Goal: Task Accomplishment & Management: Contribute content

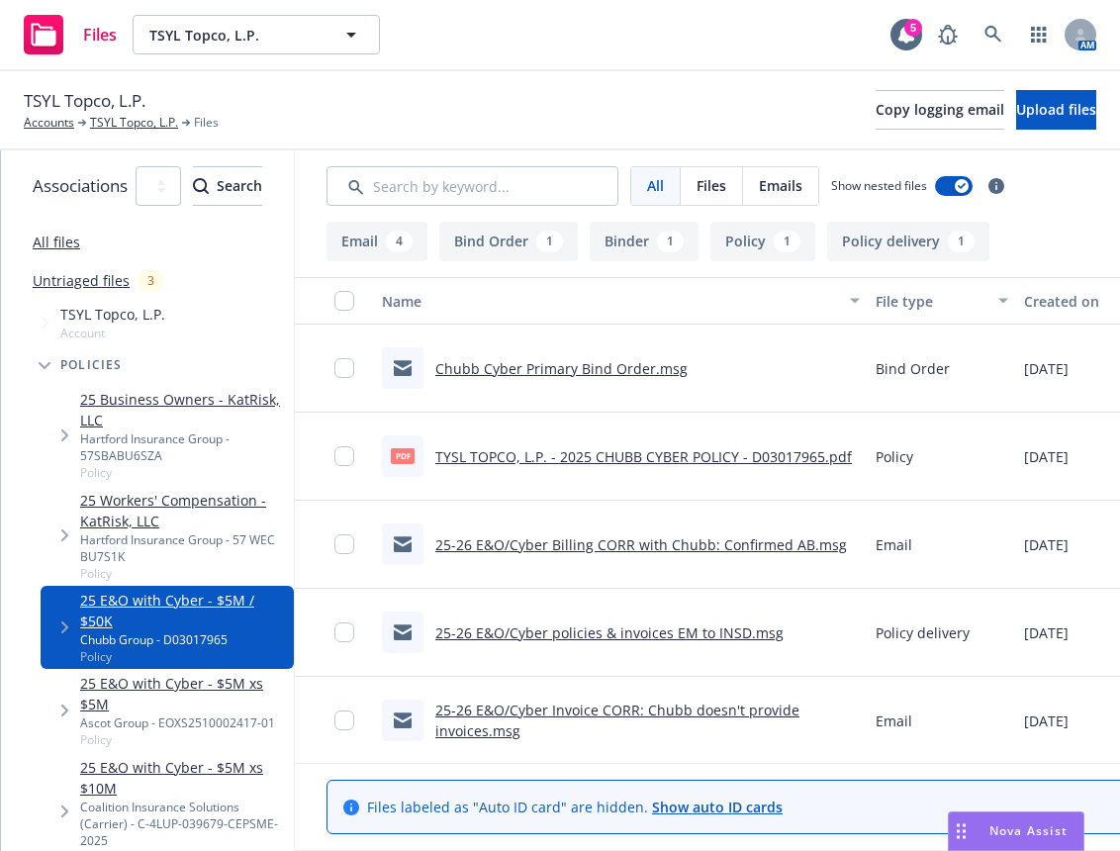
scroll to position [109, 0]
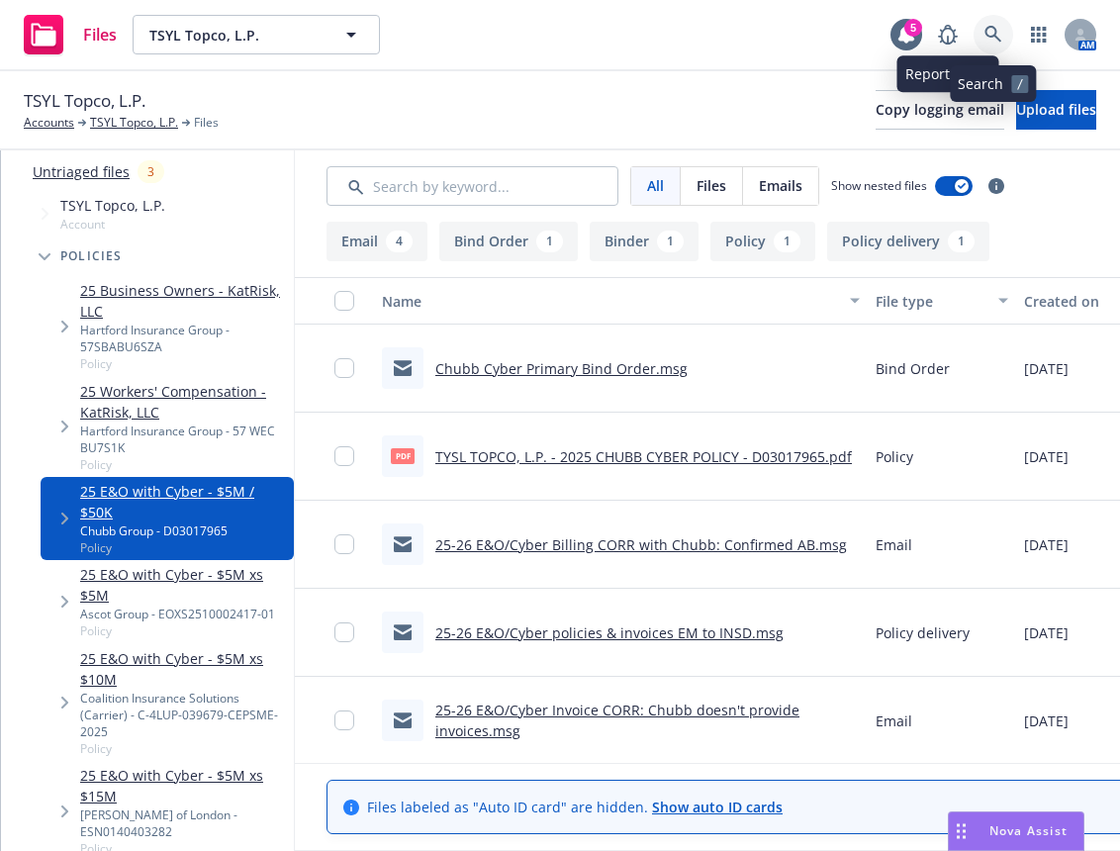
click at [997, 35] on icon at bounding box center [993, 35] width 18 height 18
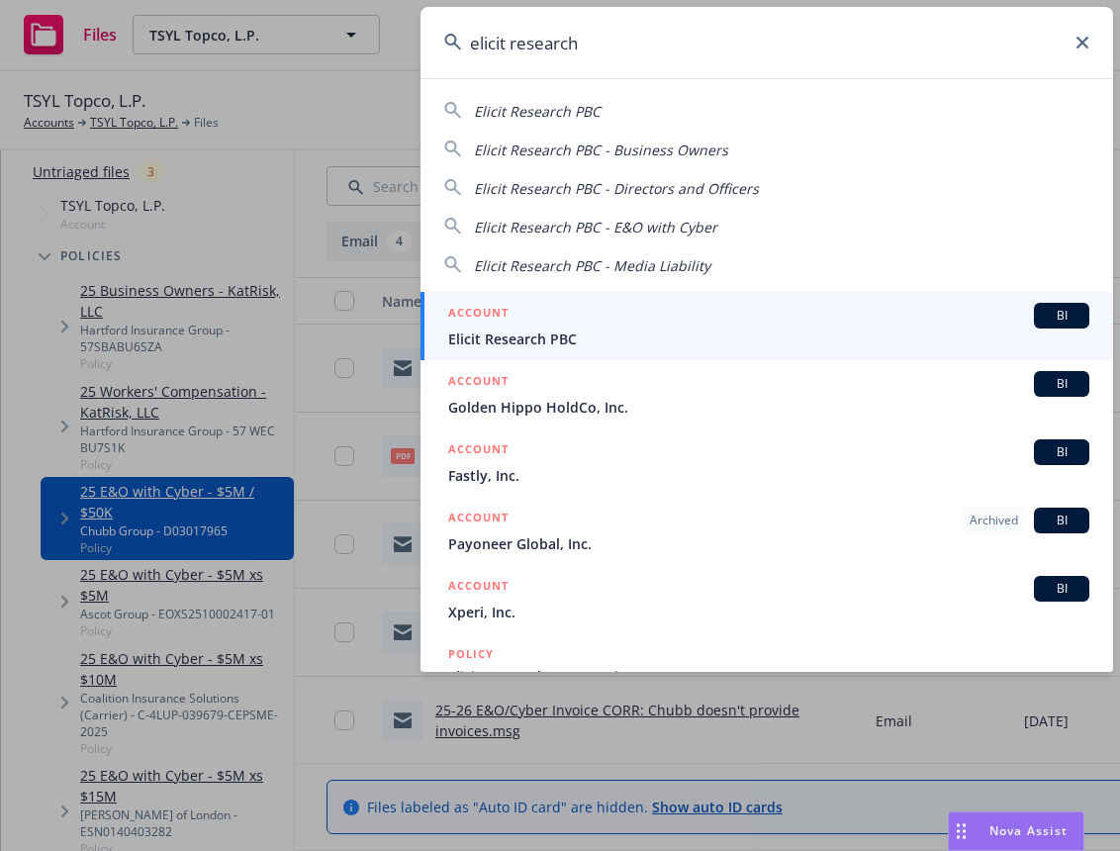
type input "elicit research"
click at [666, 333] on span "Elicit Research PBC" at bounding box center [768, 338] width 641 height 21
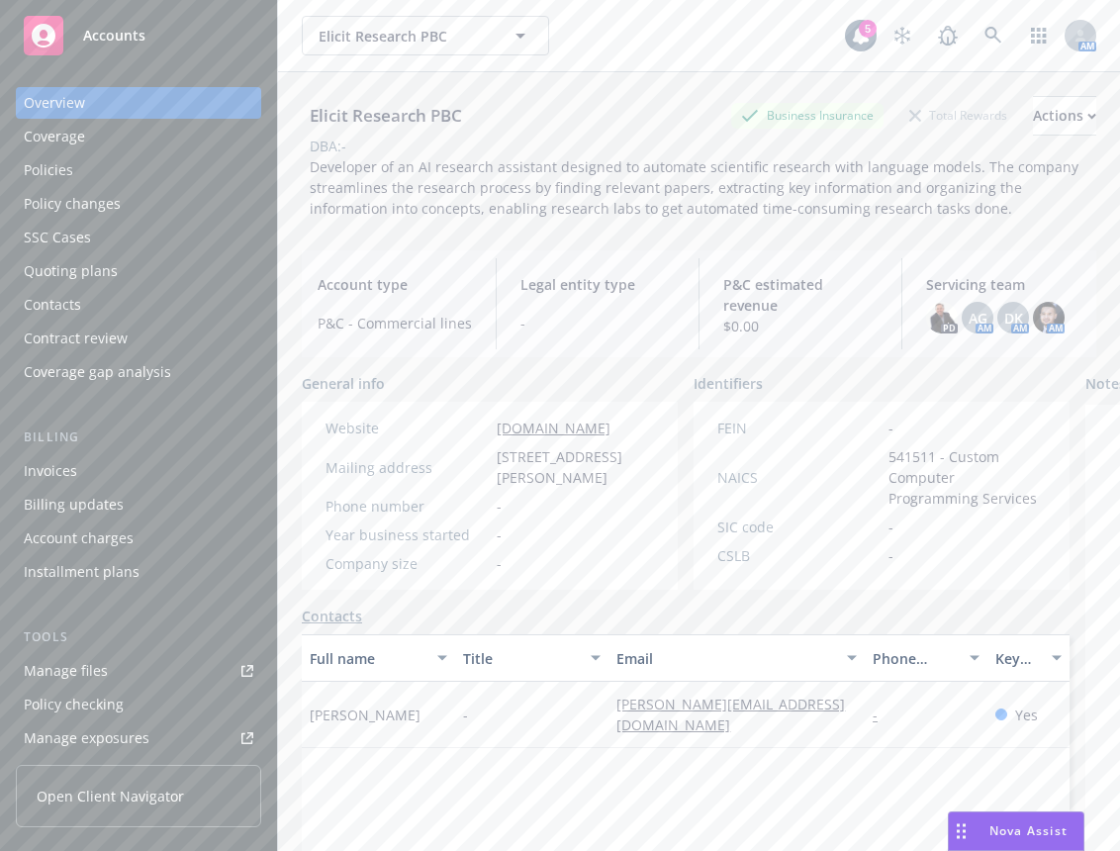
click at [143, 165] on div "Policies" at bounding box center [139, 170] width 230 height 32
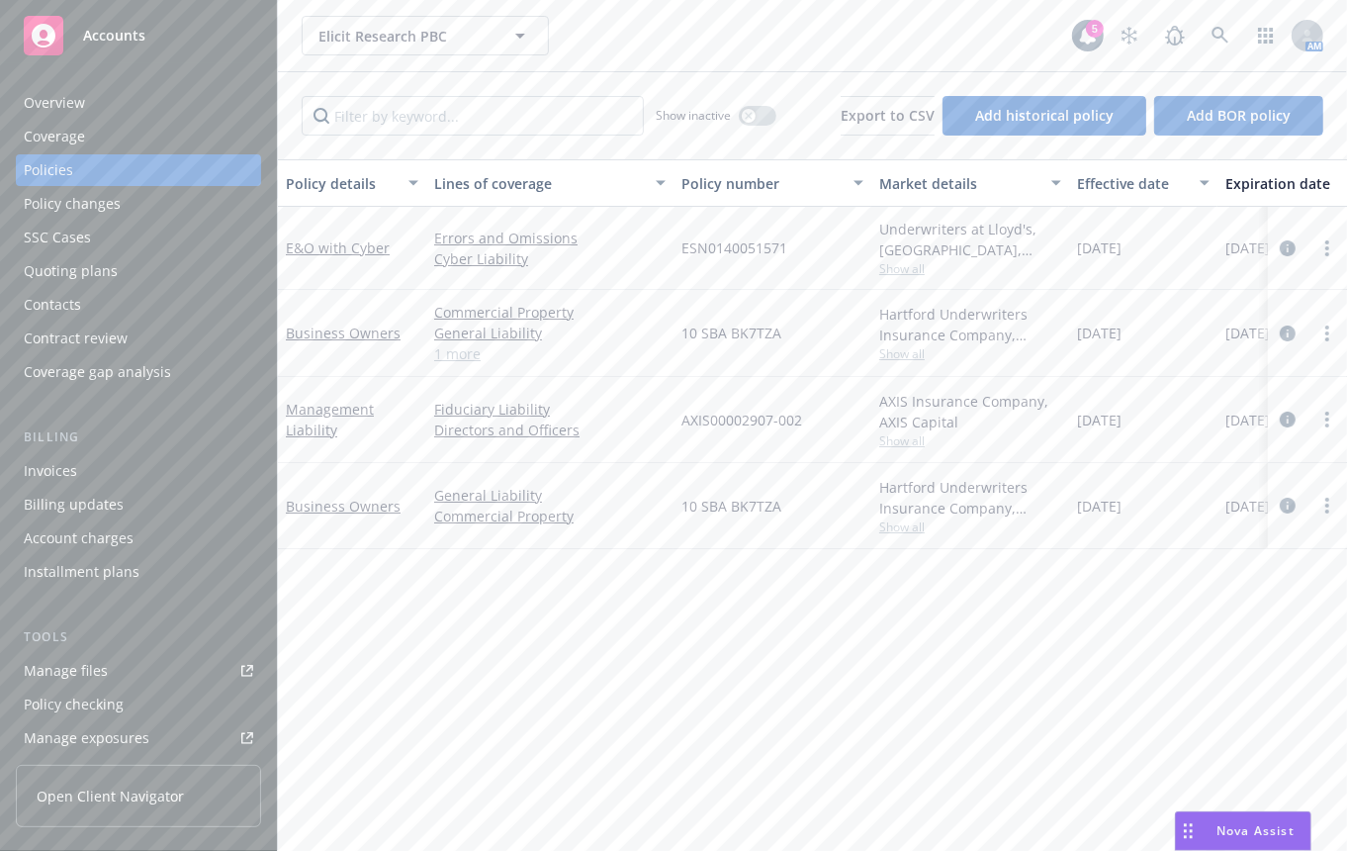
click at [748, 689] on div "Policy details Lines of coverage Policy number Market details Effective date Ex…" at bounding box center [812, 498] width 1069 height 678
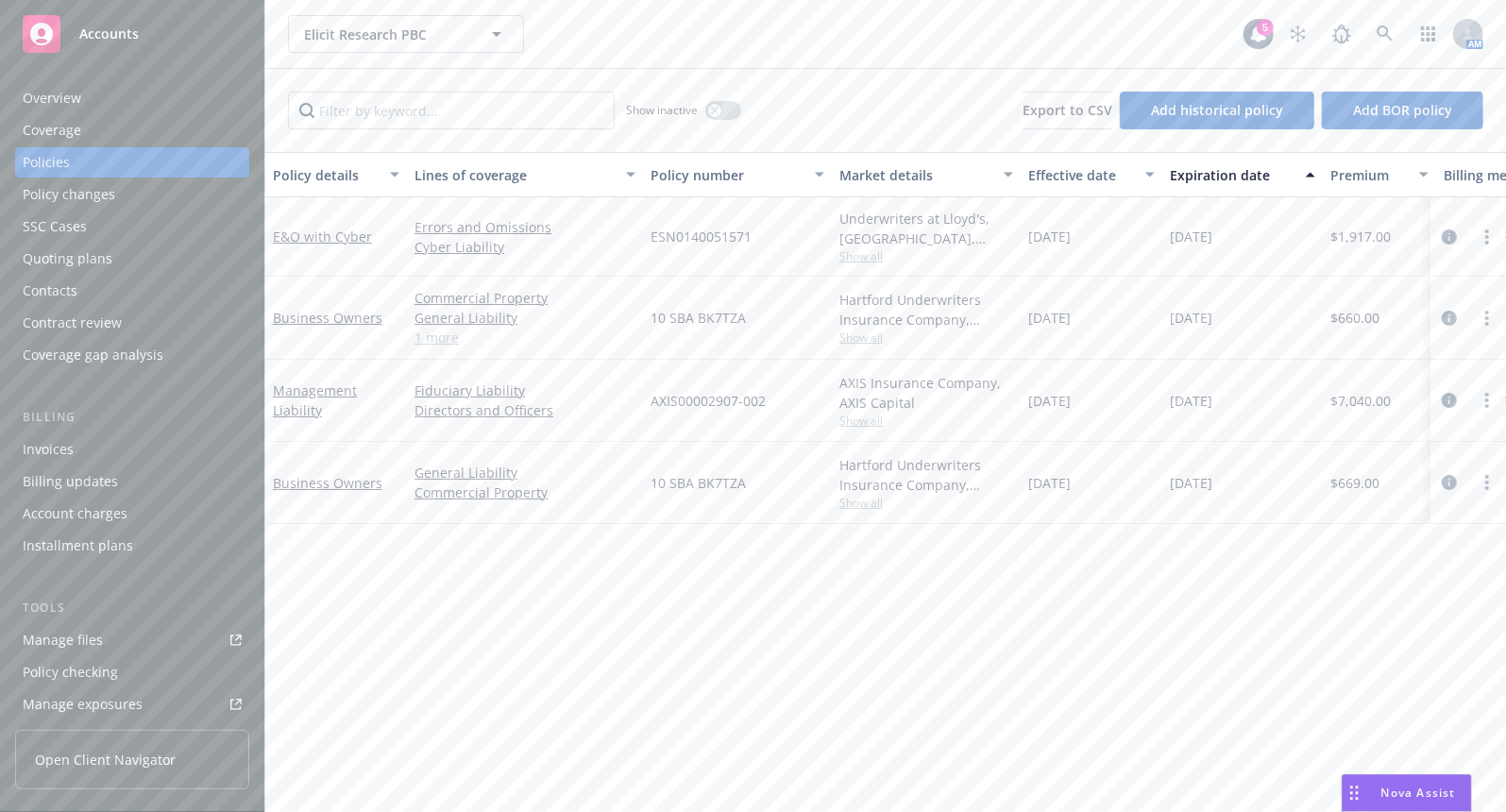
click at [106, 98] on div "Overview" at bounding box center [133, 98] width 220 height 31
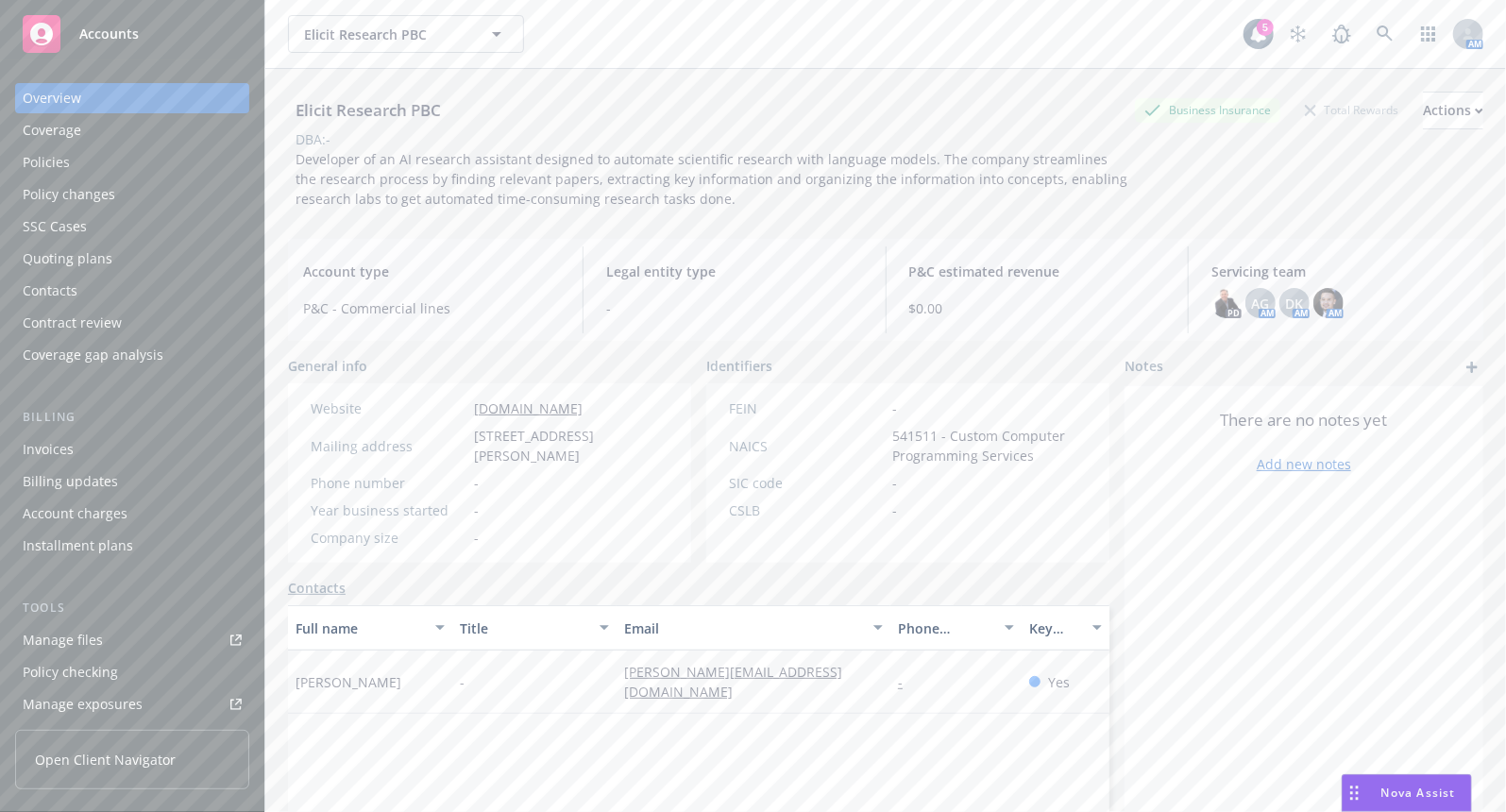
click at [617, 147] on div "DBA: -" at bounding box center [886, 139] width 1195 height 20
click at [1068, 30] on link at bounding box center [1385, 34] width 38 height 38
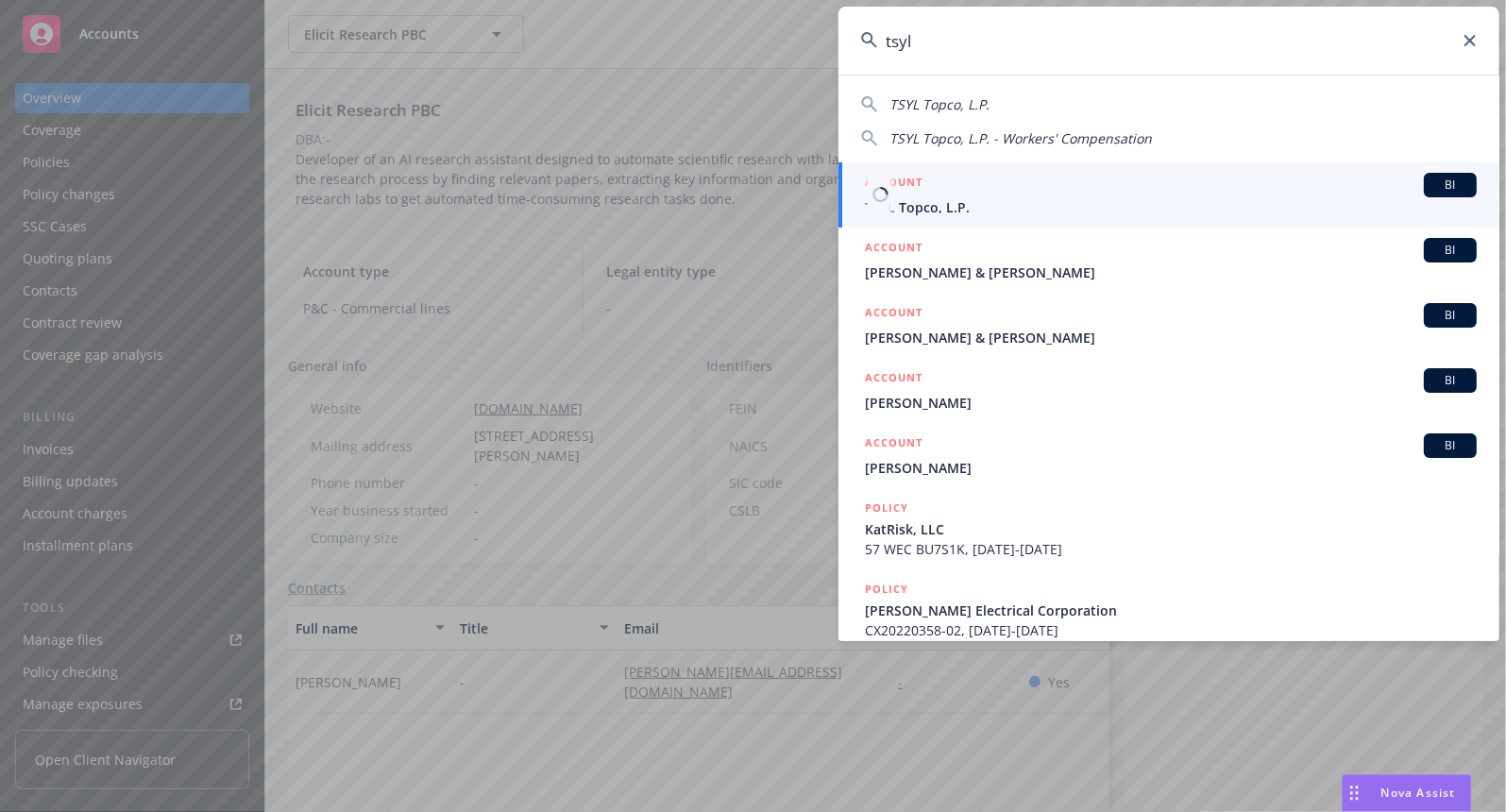
type input "tsyl"
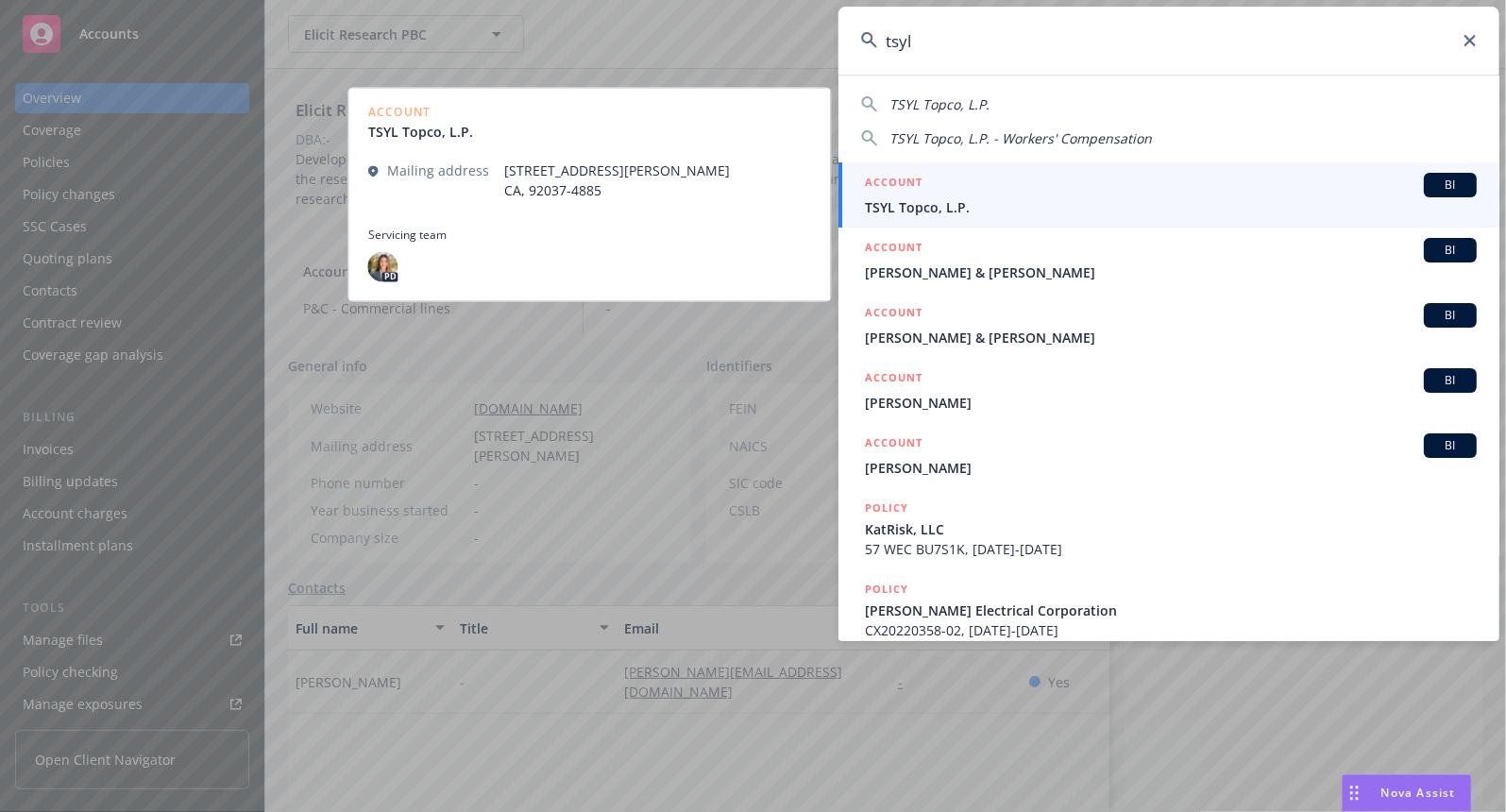
click at [1043, 204] on span "TSYL Topco, L.P." at bounding box center [1170, 207] width 612 height 20
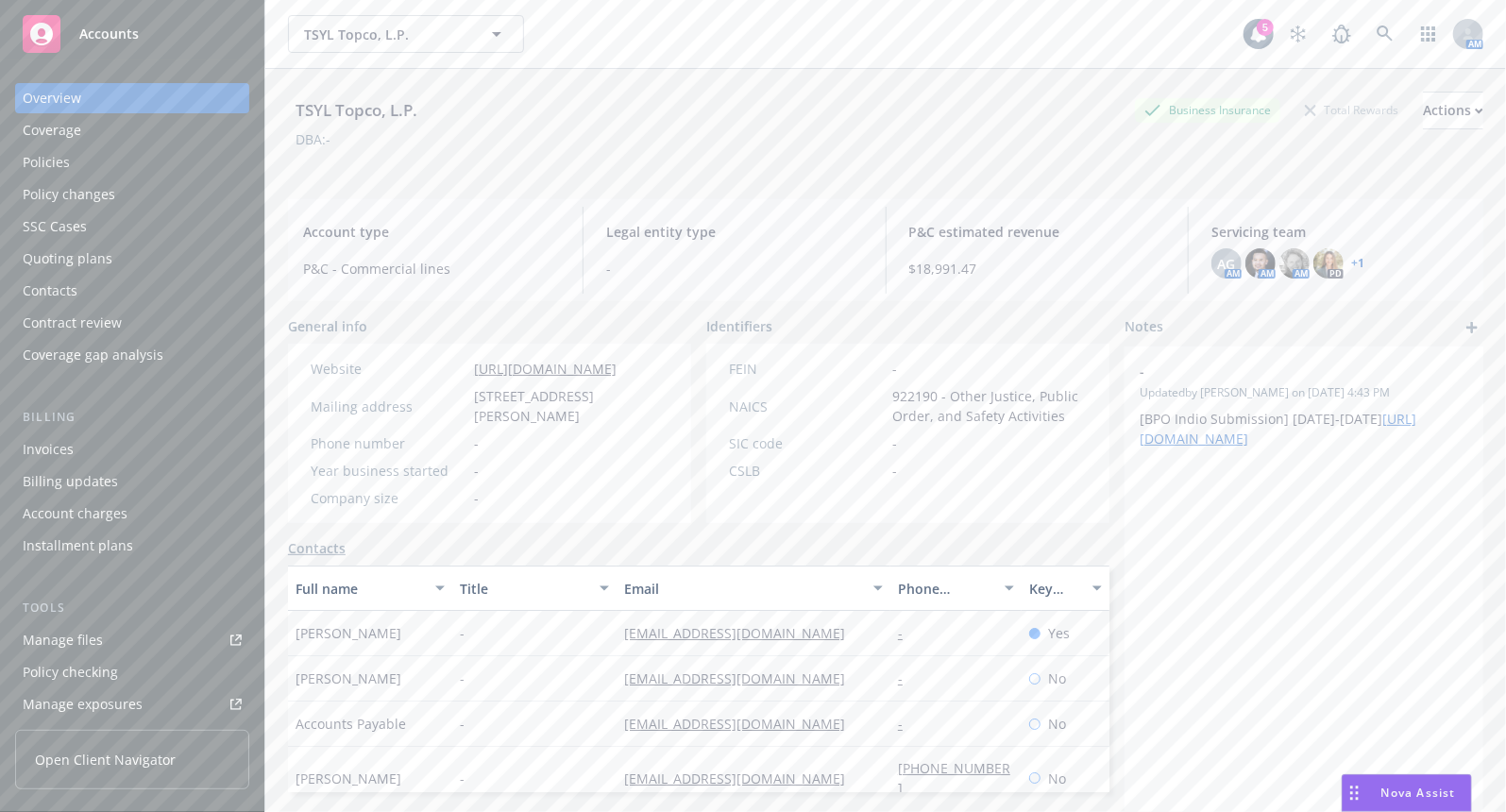
click at [155, 625] on link "Manage files" at bounding box center [132, 640] width 234 height 31
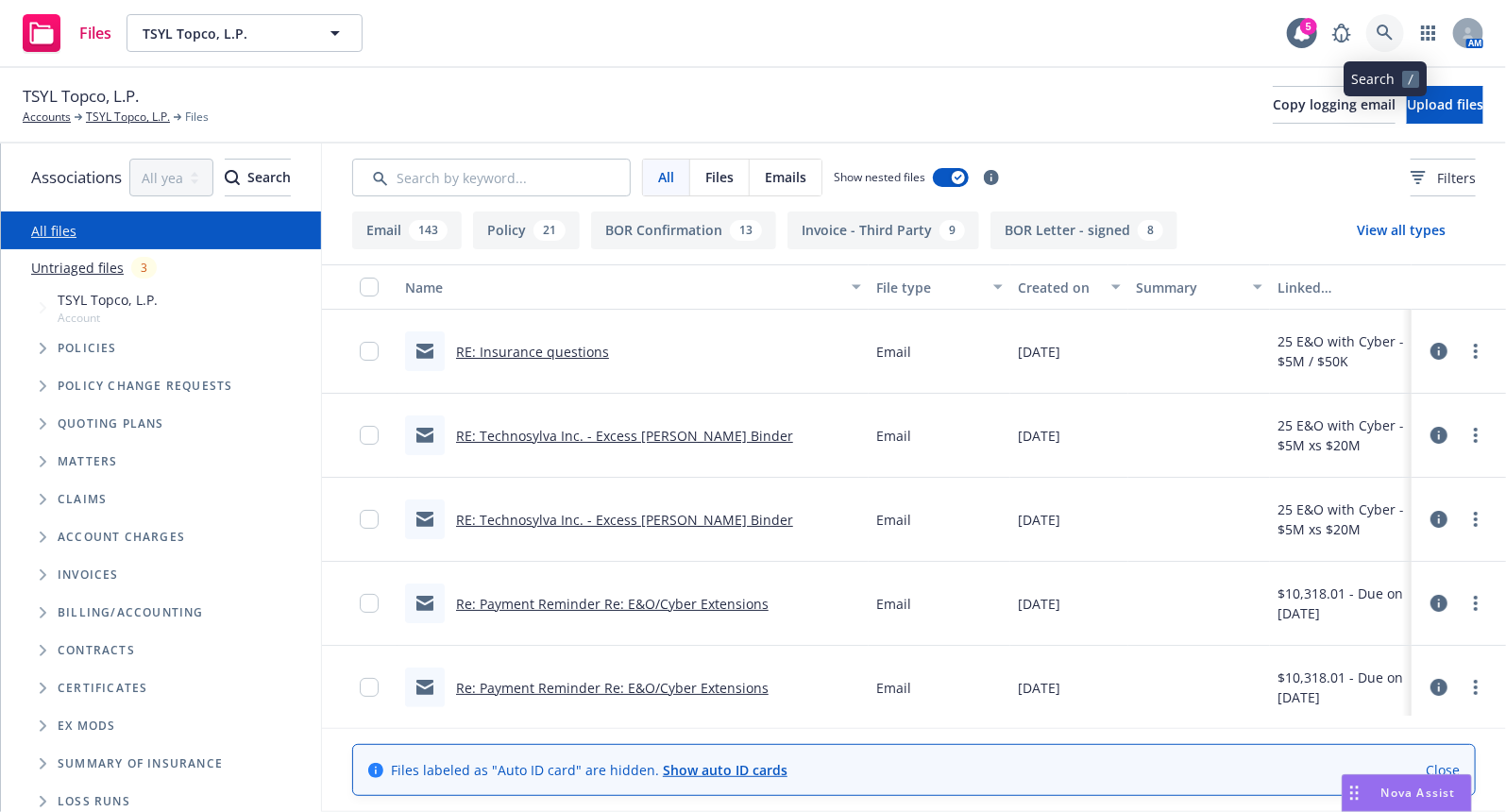
click at [1372, 38] on link at bounding box center [1385, 33] width 38 height 38
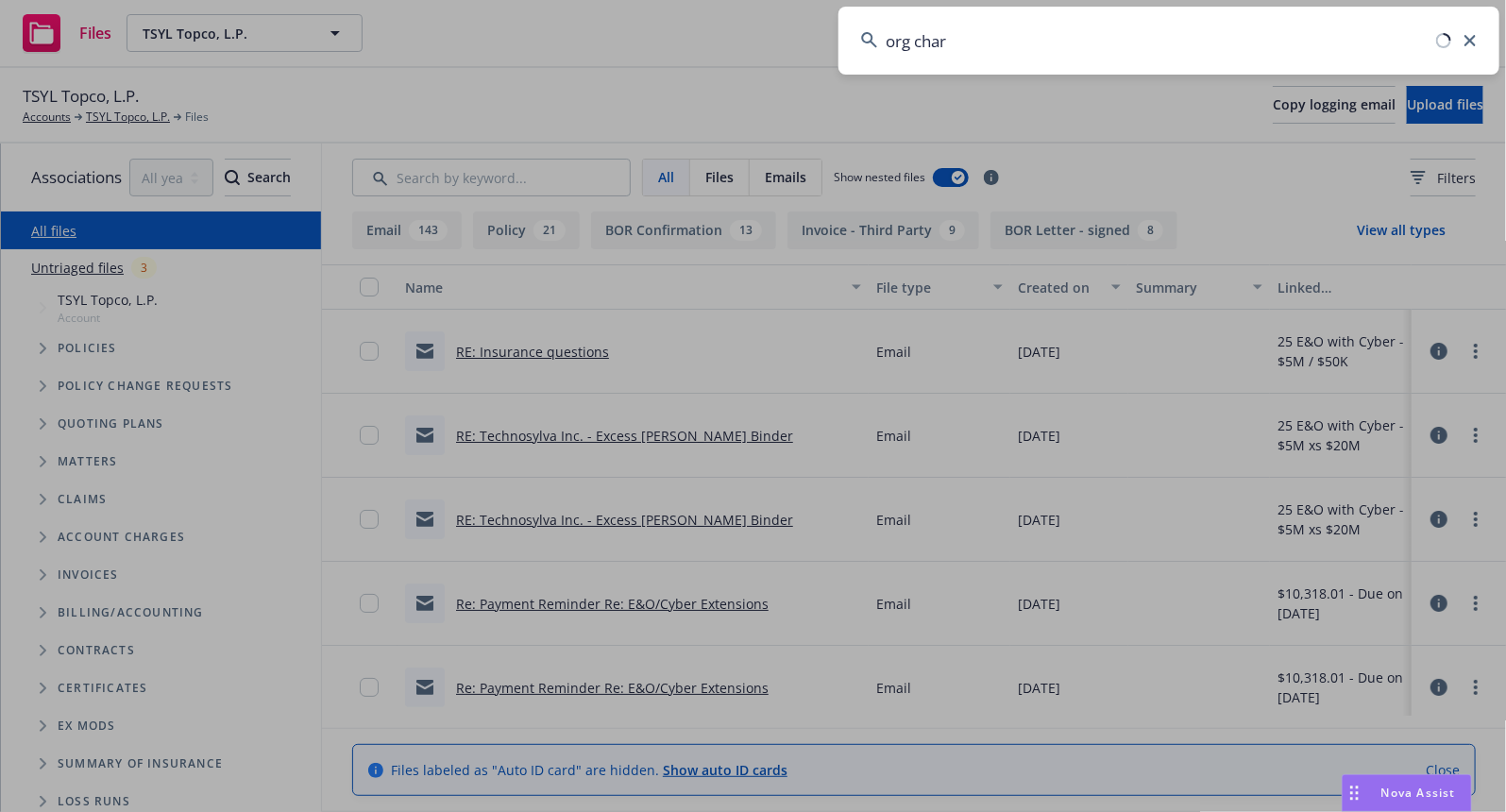
type input "org chart"
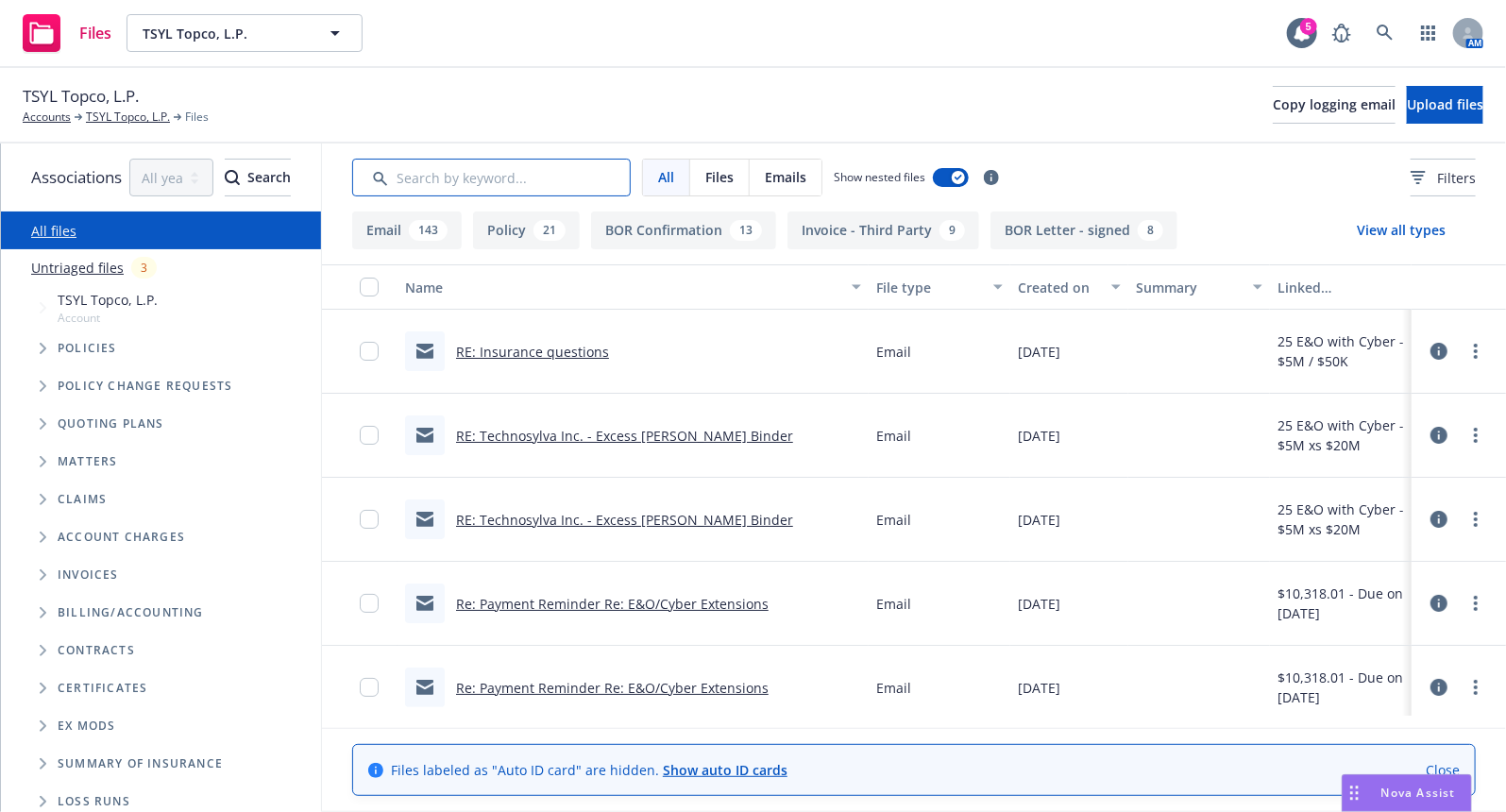
click at [571, 188] on input "Search by keyword..." at bounding box center [492, 177] width 279 height 38
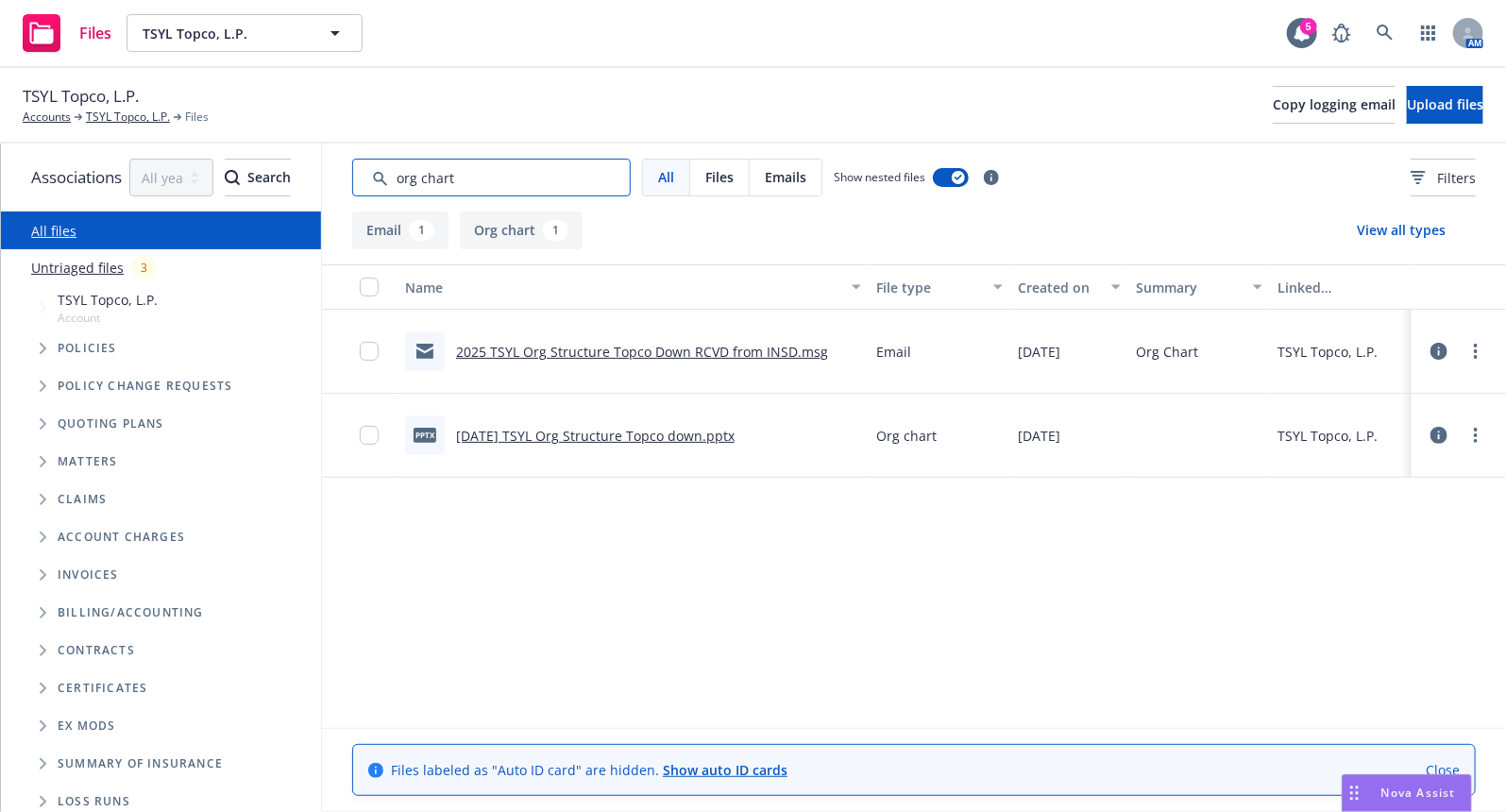
type input "org chart"
click at [552, 351] on link "2025 TSYL Org Structure Topco Down RCVD from INSD.msg" at bounding box center [642, 351] width 372 height 18
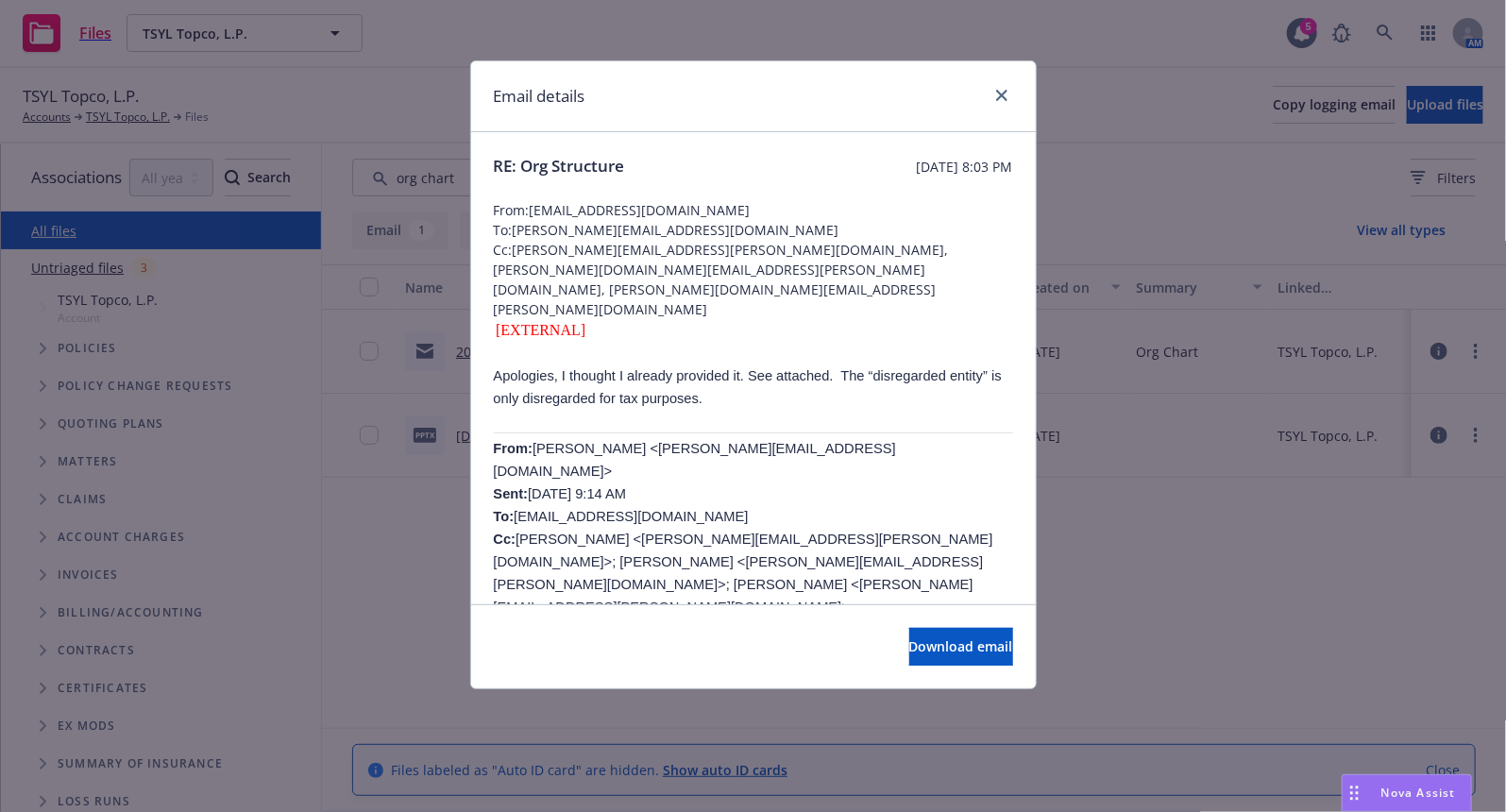
scroll to position [378, 0]
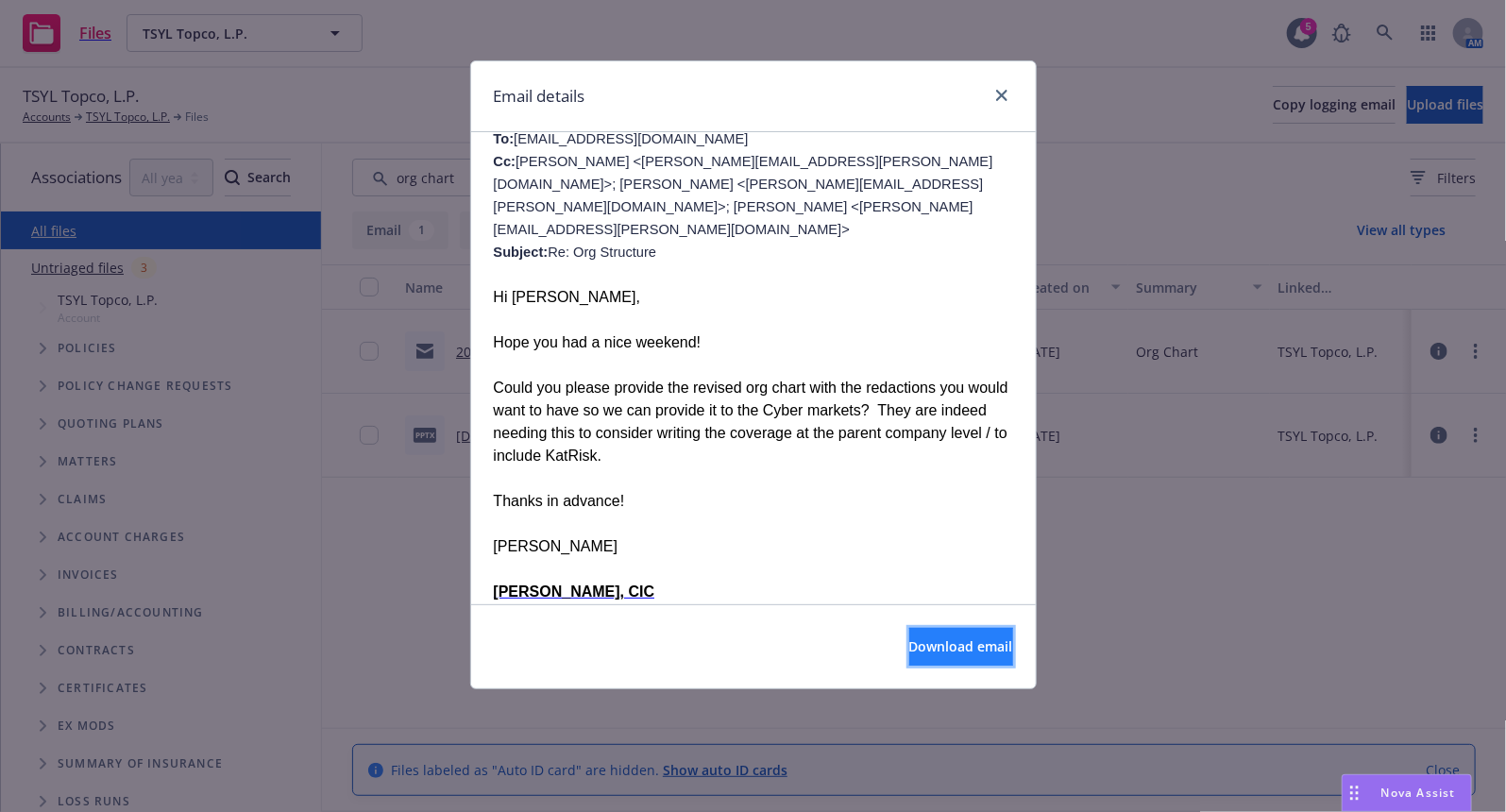
click at [927, 638] on span "Download email" at bounding box center [961, 646] width 104 height 18
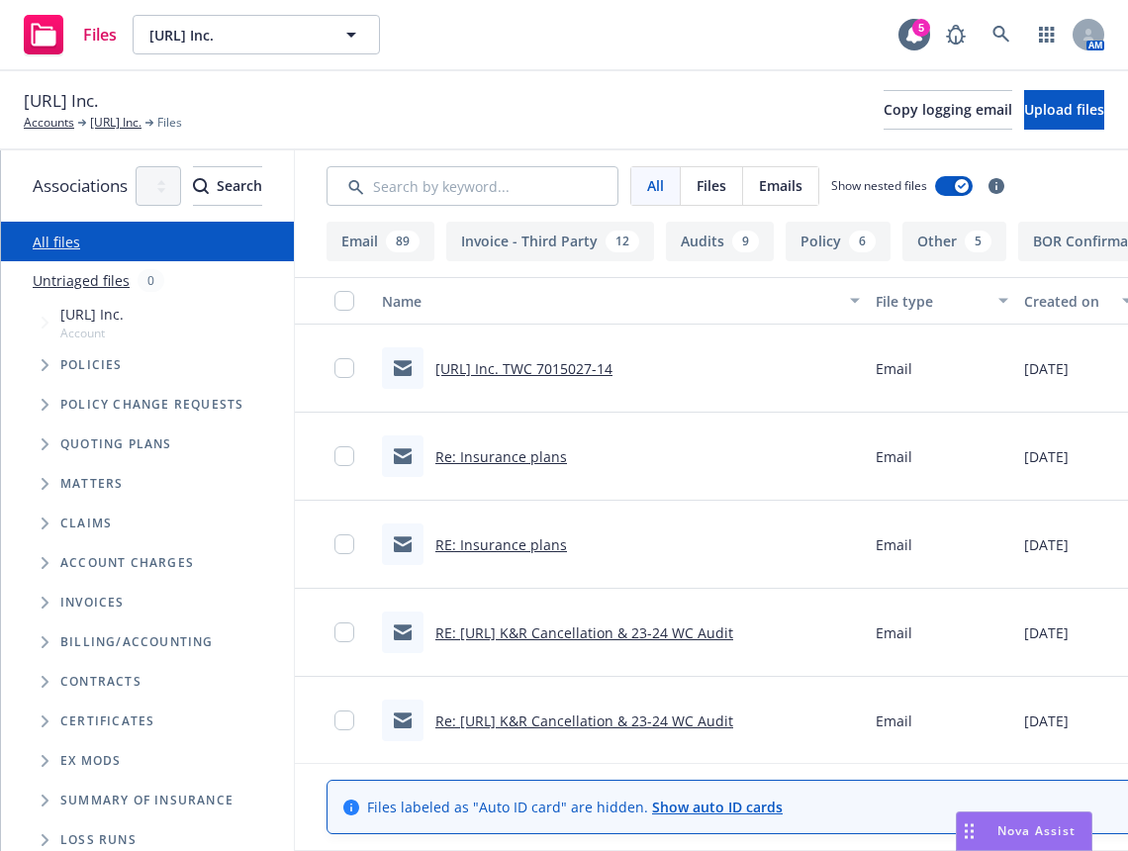
click at [40, 370] on span "Tree Example" at bounding box center [45, 365] width 32 height 32
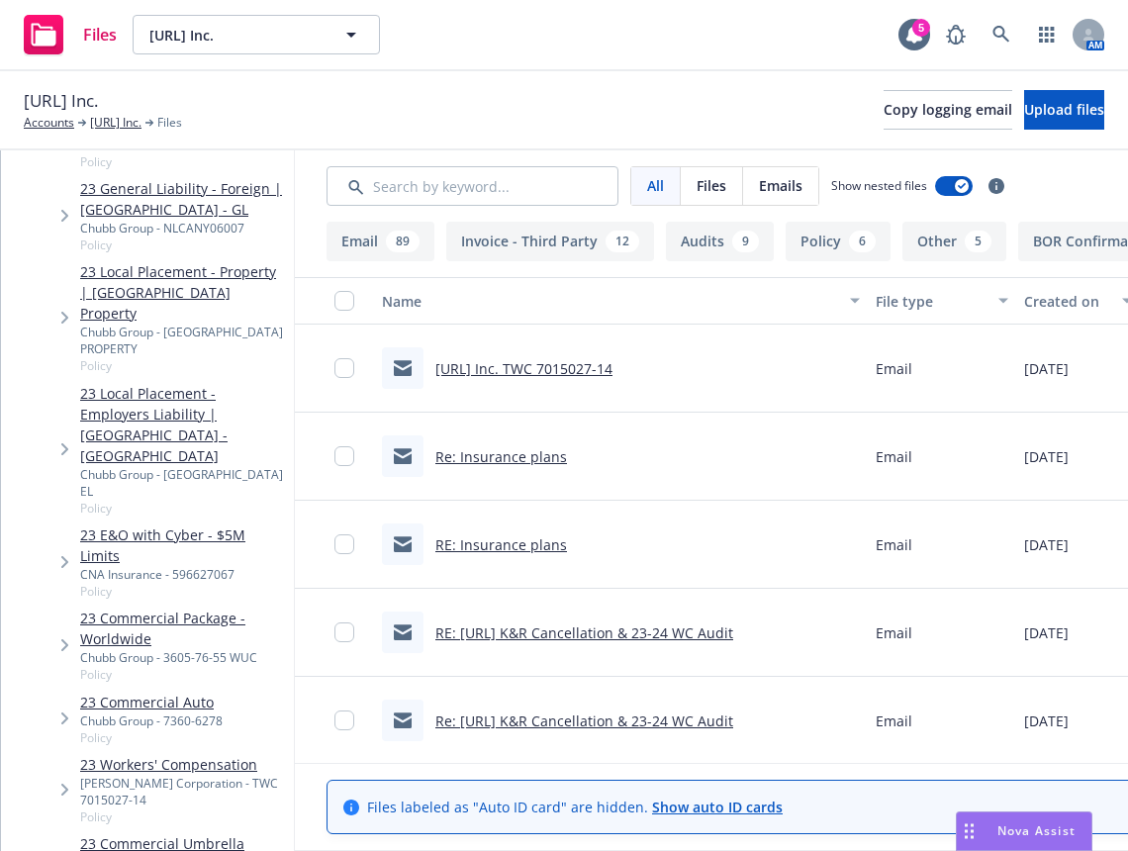
scroll to position [685, 0]
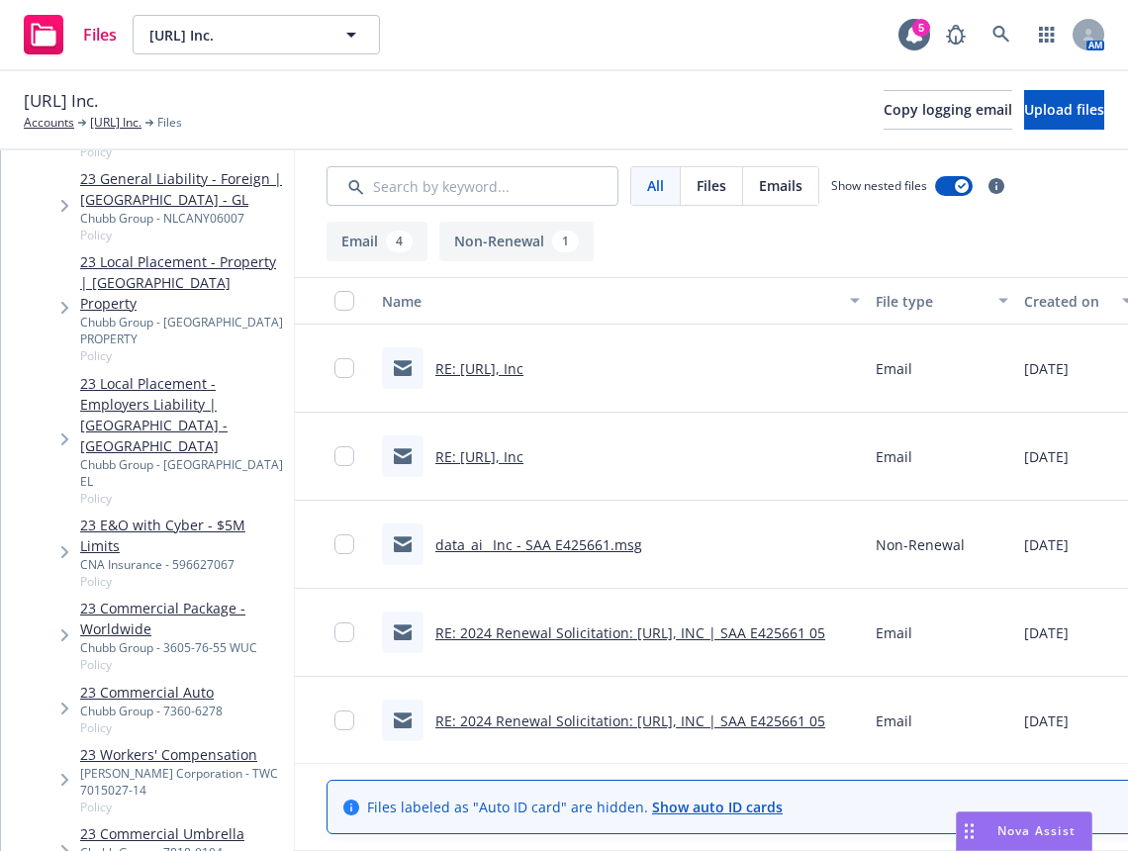
click at [625, 37] on div "Files data.ai Inc. data.ai Inc. 5 AM" at bounding box center [564, 35] width 1128 height 71
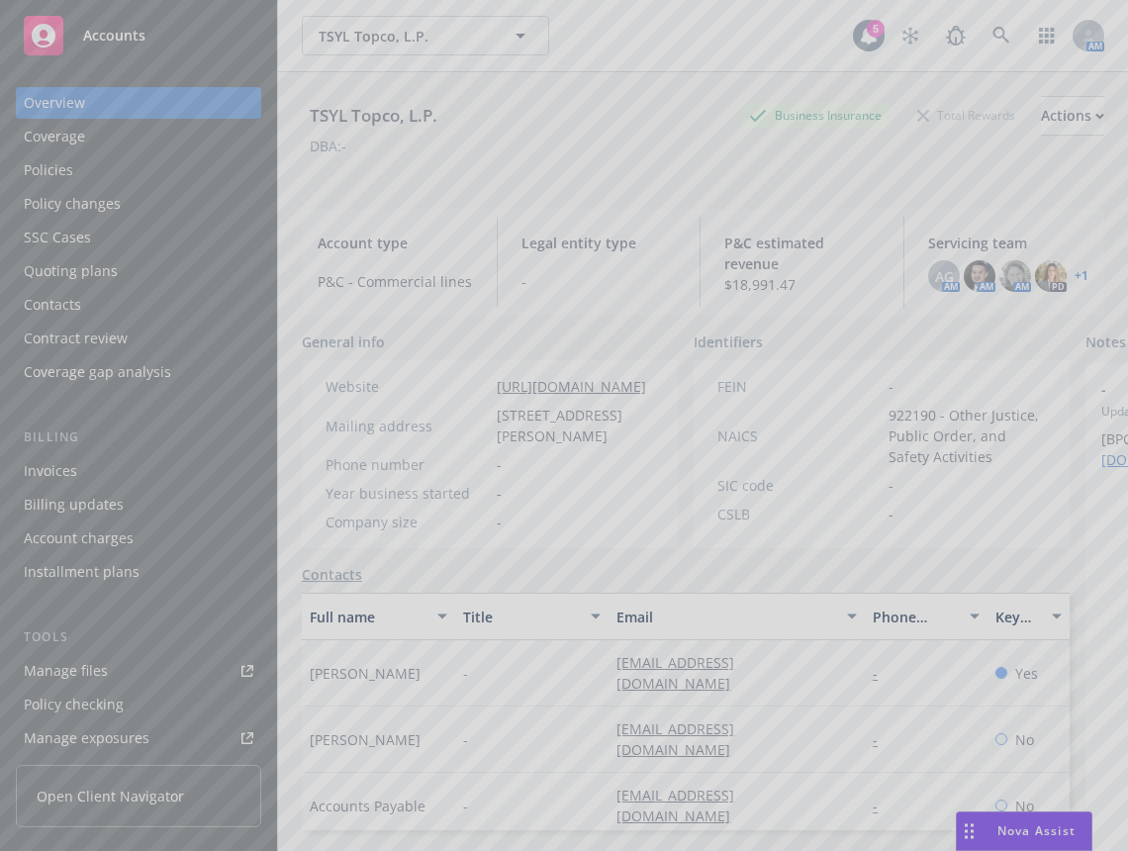
scroll to position [72, 0]
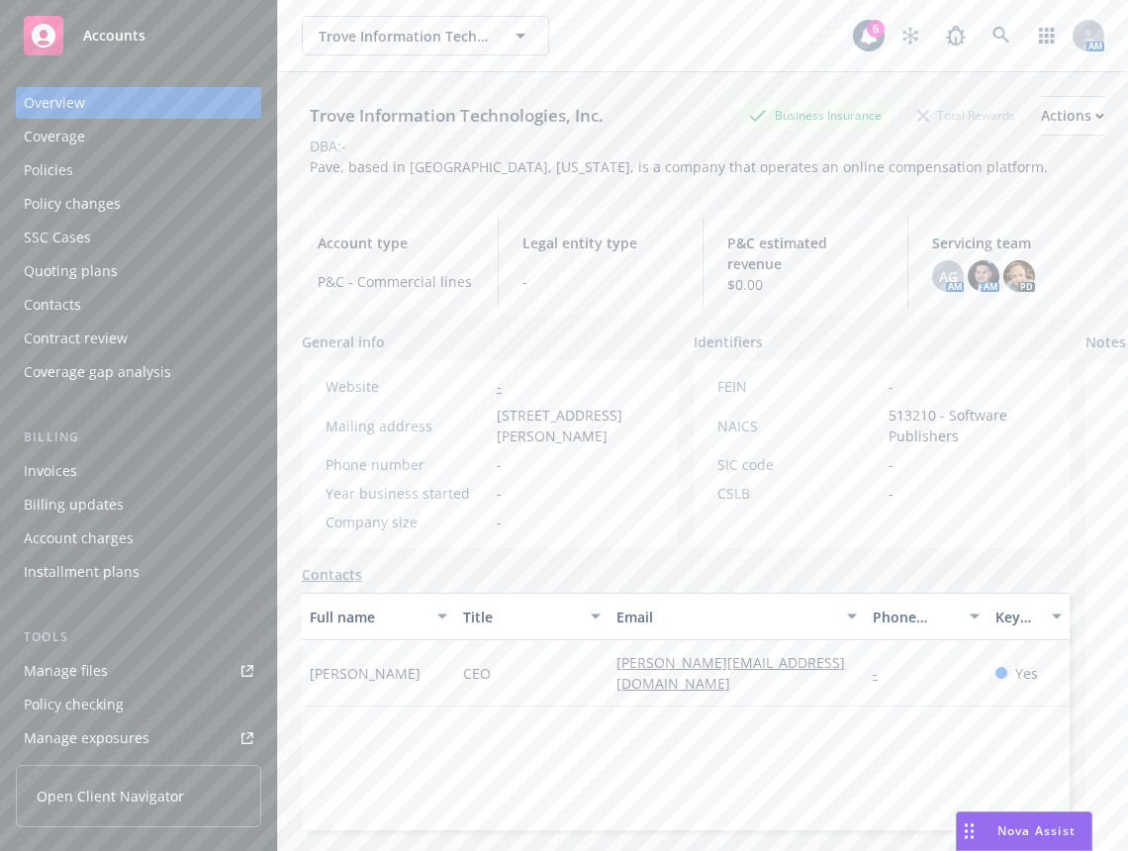
click at [965, 33] on div "AM" at bounding box center [997, 36] width 214 height 40
click at [992, 36] on icon at bounding box center [1001, 36] width 18 height 18
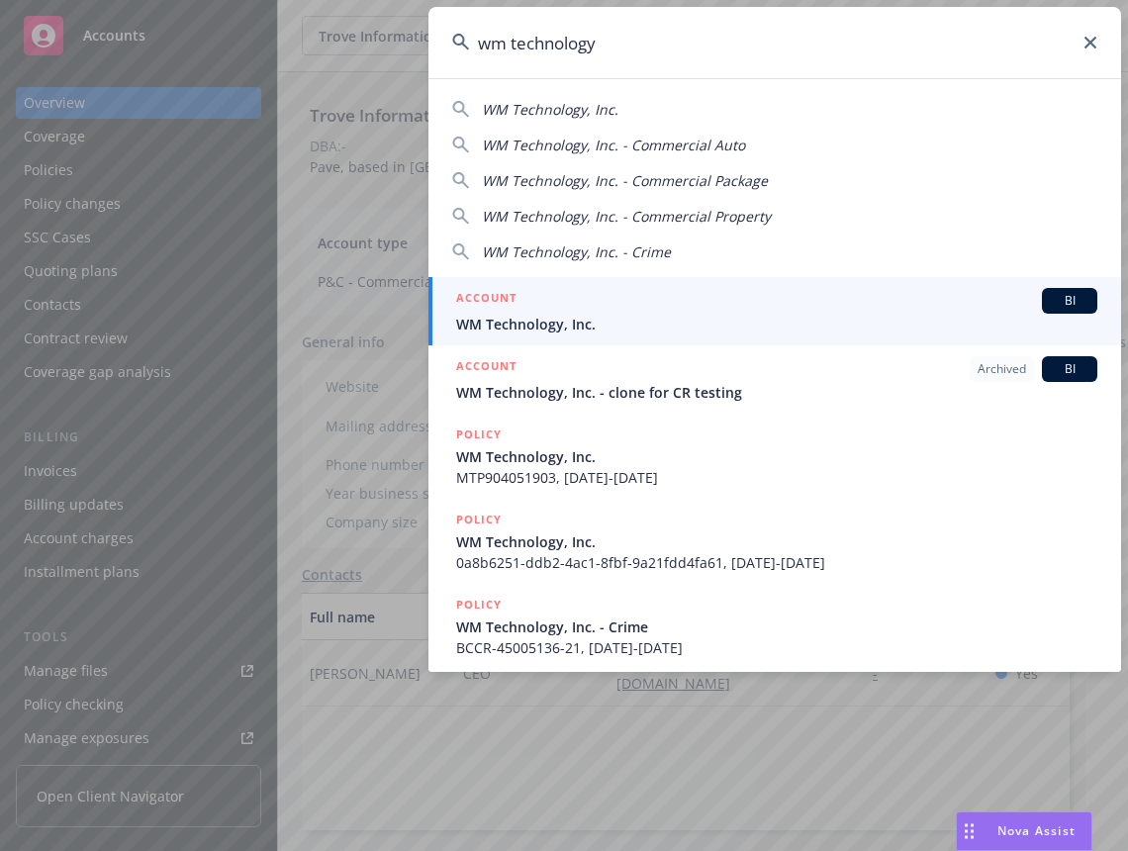
type input "wm technology"
click at [761, 302] on div "ACCOUNT BI" at bounding box center [776, 301] width 641 height 26
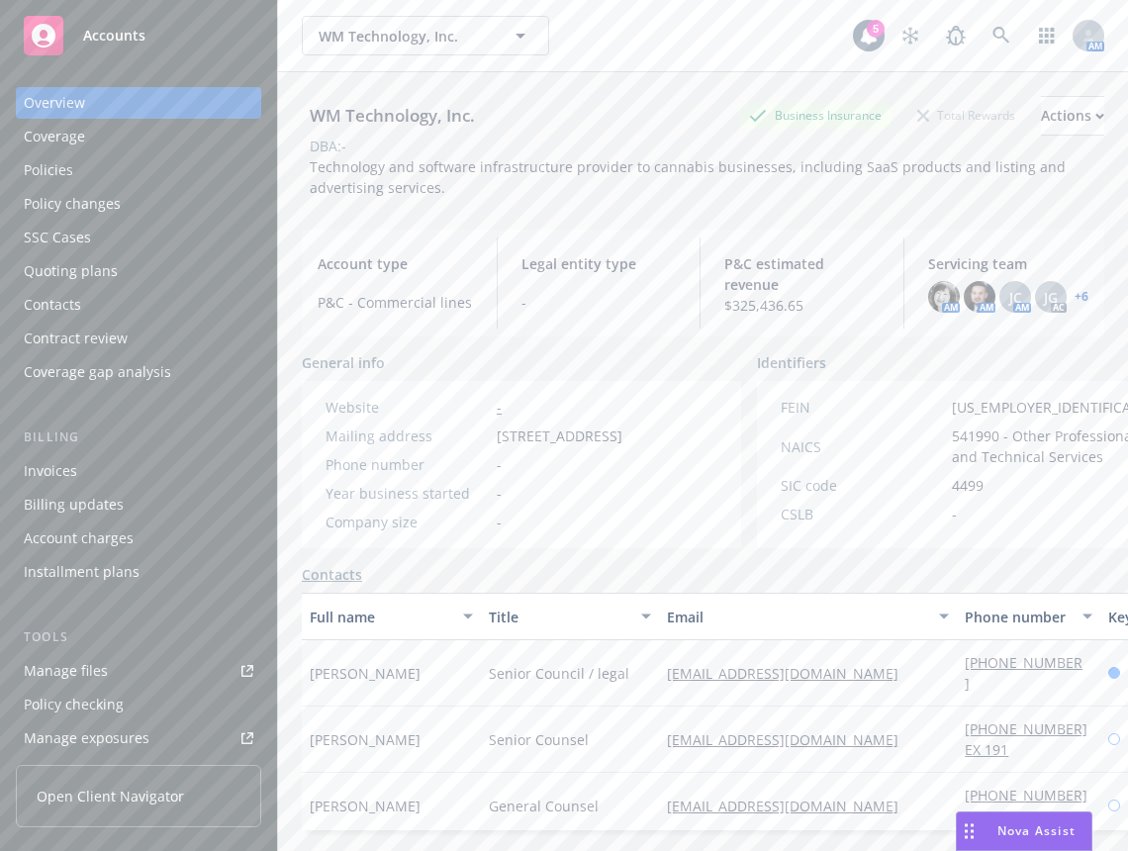
drag, startPoint x: 520, startPoint y: 139, endPoint x: 477, endPoint y: 171, distance: 53.8
click at [520, 139] on div "DBA: -" at bounding box center [703, 146] width 802 height 21
click at [140, 674] on link "Manage files" at bounding box center [138, 671] width 245 height 32
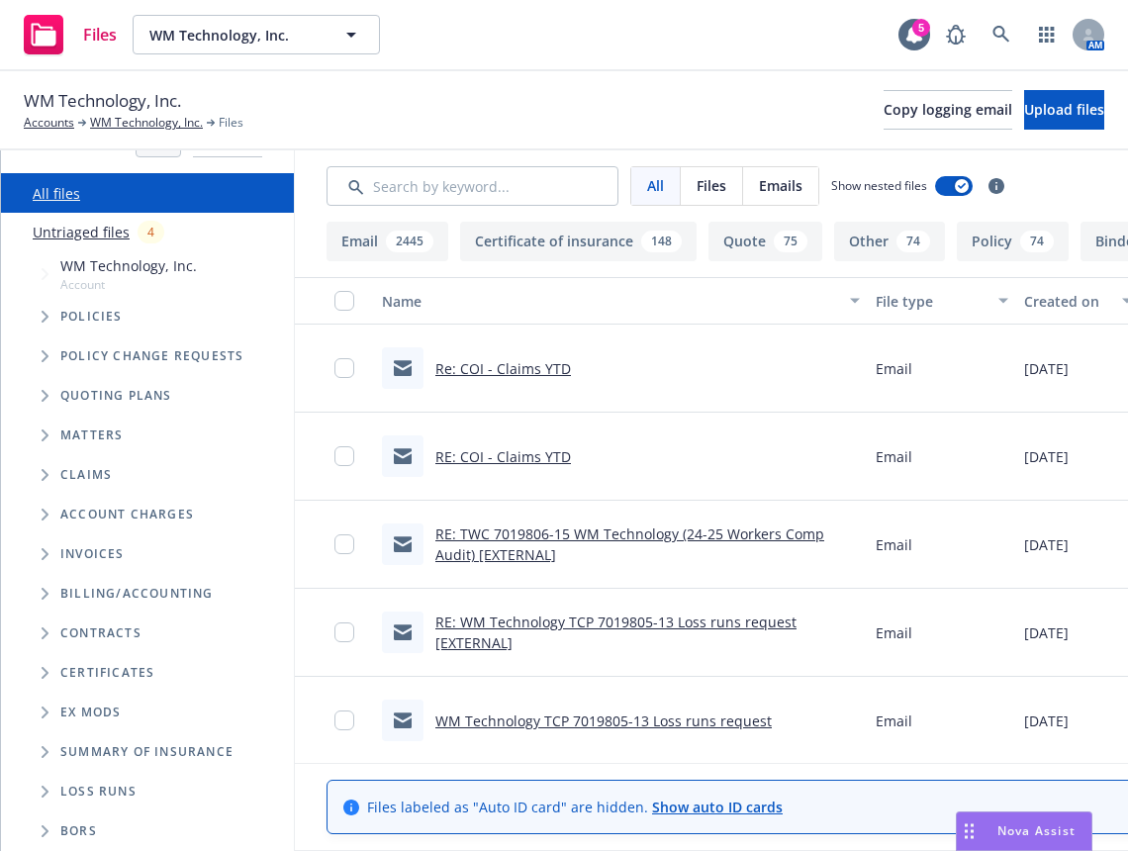
scroll to position [63, 0]
click at [38, 617] on span "Folder Tree Example" at bounding box center [45, 633] width 32 height 32
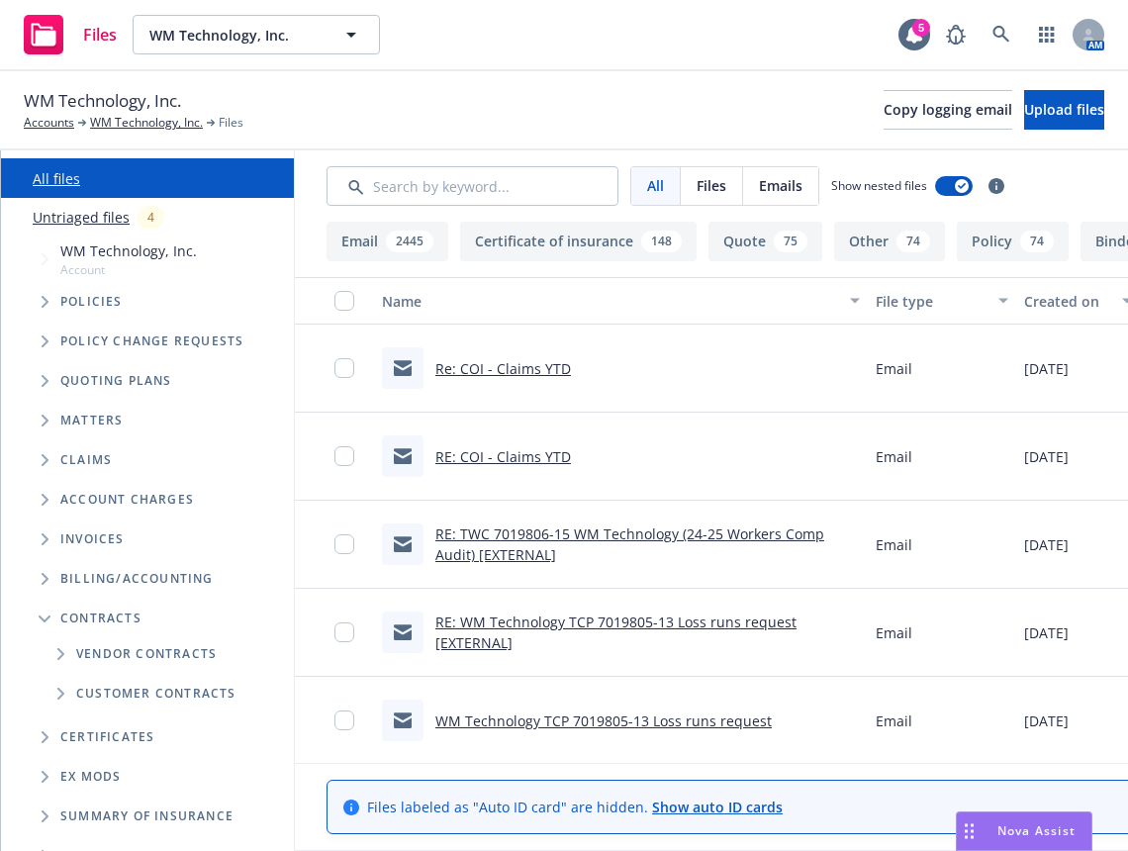
click at [41, 705] on ul "Vendor Contracts Customer Contracts" at bounding box center [157, 673] width 257 height 79
click at [55, 695] on span "Folder Tree Example" at bounding box center [61, 694] width 32 height 32
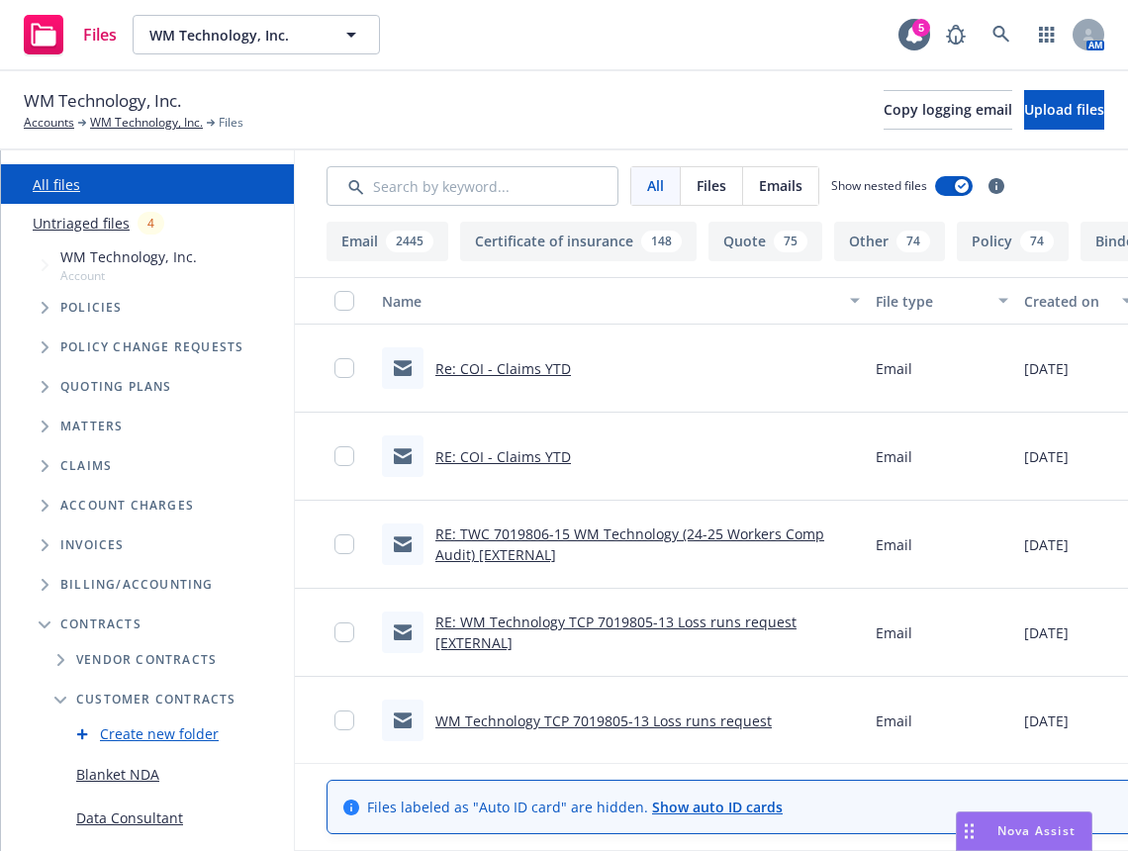
scroll to position [453, 0]
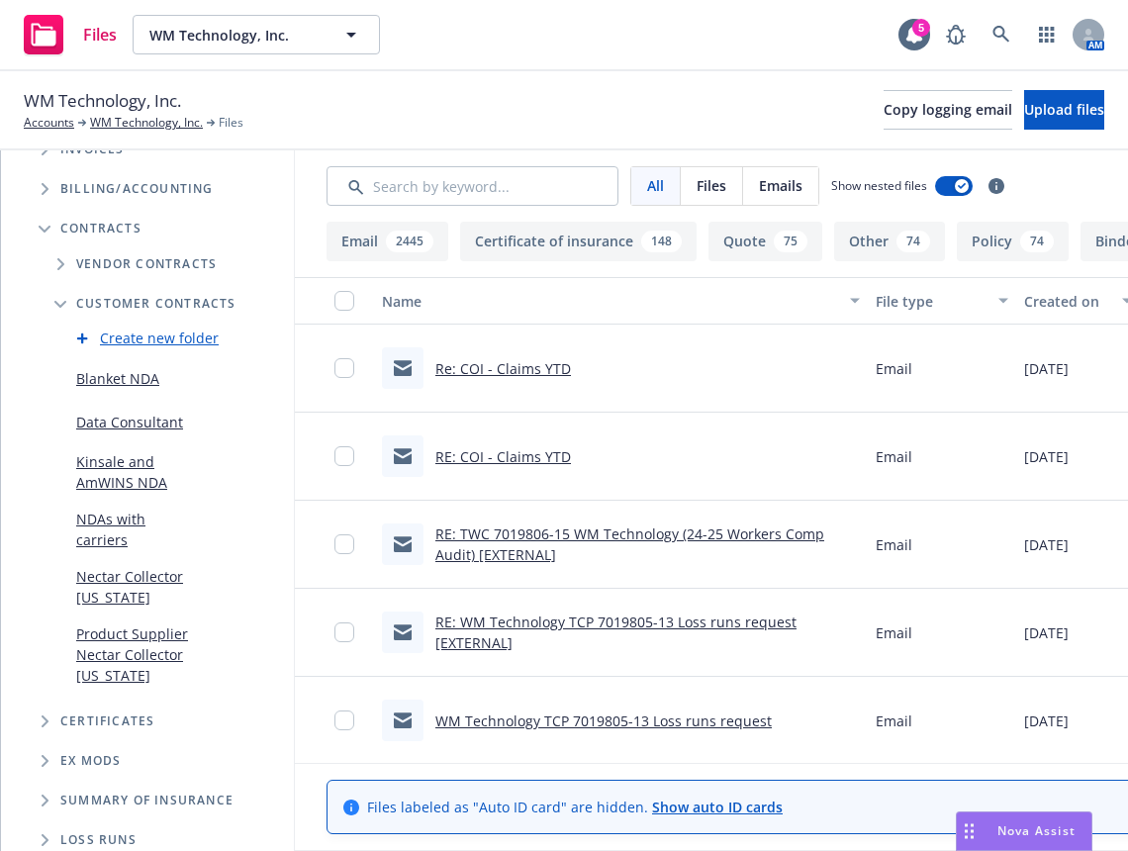
click at [33, 705] on span "Folder Tree Example" at bounding box center [45, 721] width 32 height 32
click at [53, 741] on span "Folder Tree Example" at bounding box center [61, 757] width 32 height 32
click at [54, 754] on icon "Folder Tree Example" at bounding box center [60, 758] width 12 height 8
click at [663, 101] on div "WM Technology, Inc. Accounts WM Technology, Inc. Files Copy logging email Uploa…" at bounding box center [564, 110] width 1080 height 44
click at [1015, 40] on link at bounding box center [1001, 35] width 40 height 40
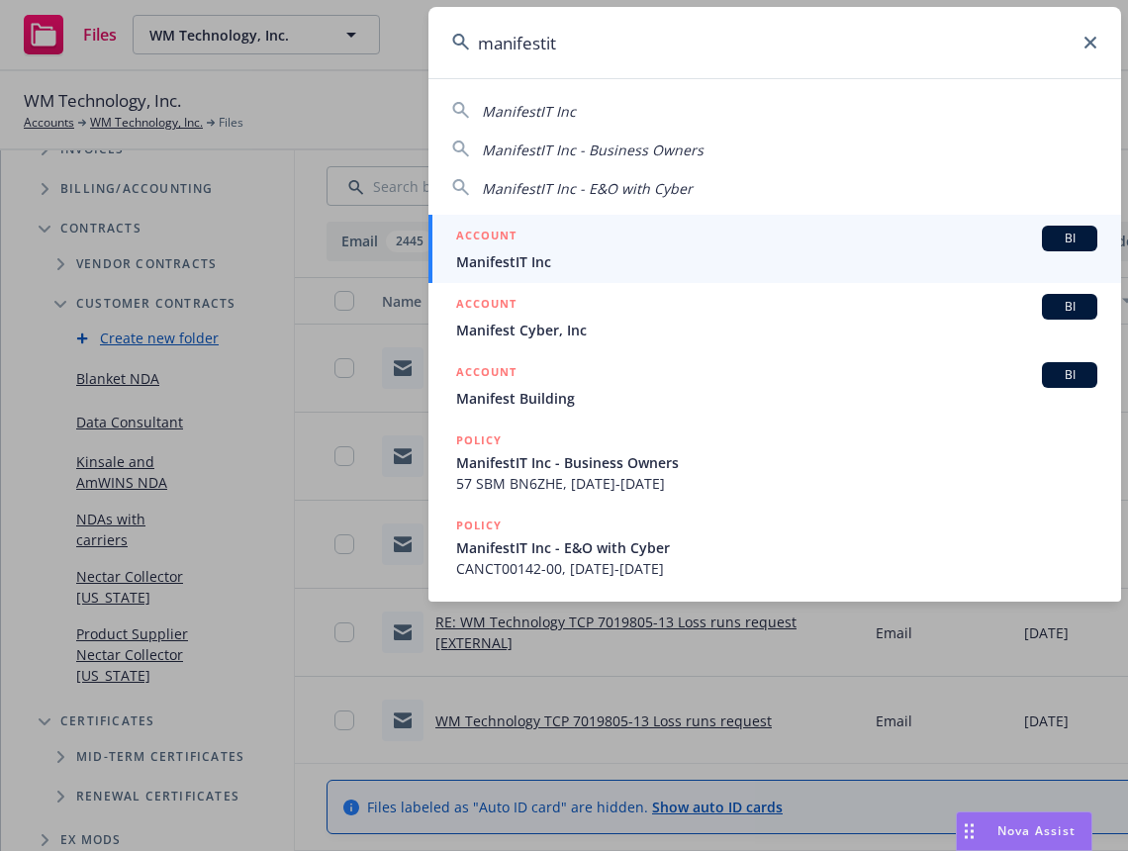
type input "manifestit"
click at [712, 248] on div "ACCOUNT BI" at bounding box center [776, 239] width 641 height 26
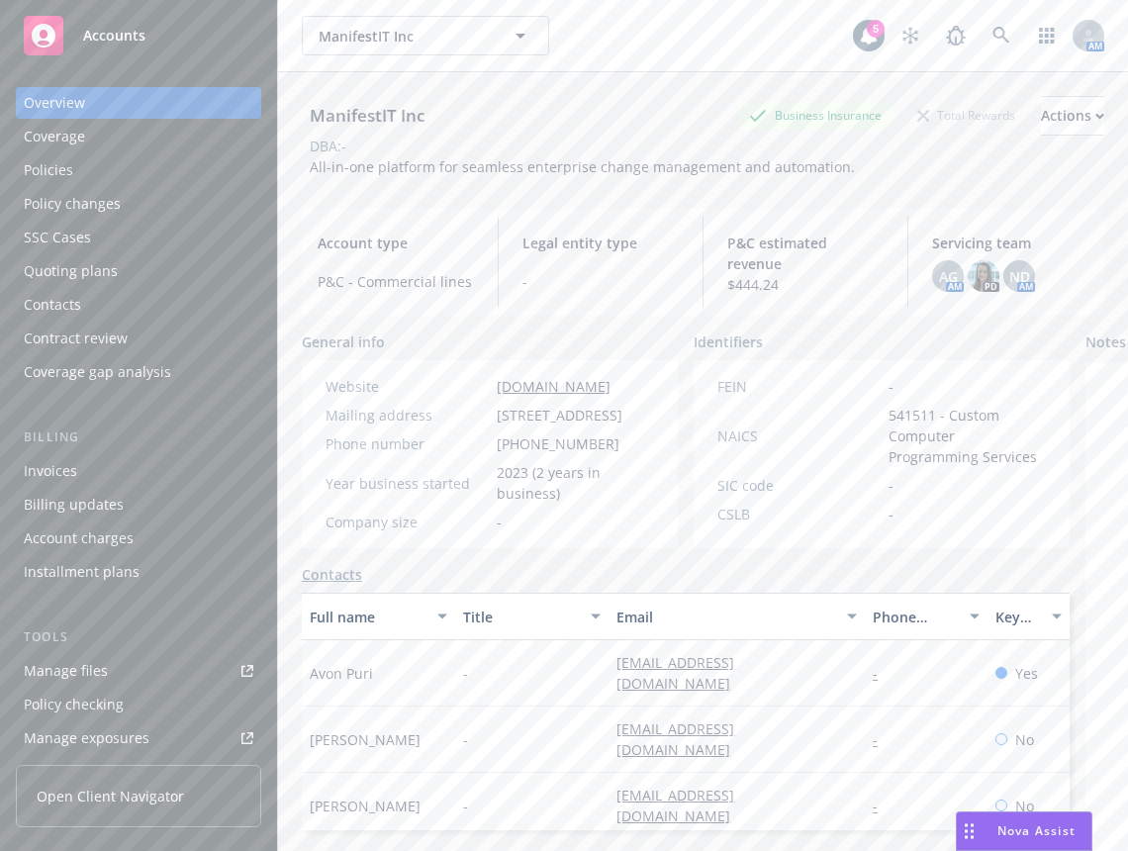
drag, startPoint x: 337, startPoint y: 189, endPoint x: 174, endPoint y: 323, distance: 211.5
click at [337, 189] on div "ManifestIT Inc Business Insurance Total Rewards Actions DBA: - All-in-one platf…" at bounding box center [703, 132] width 802 height 121
click at [135, 658] on link "Manage files" at bounding box center [138, 671] width 245 height 32
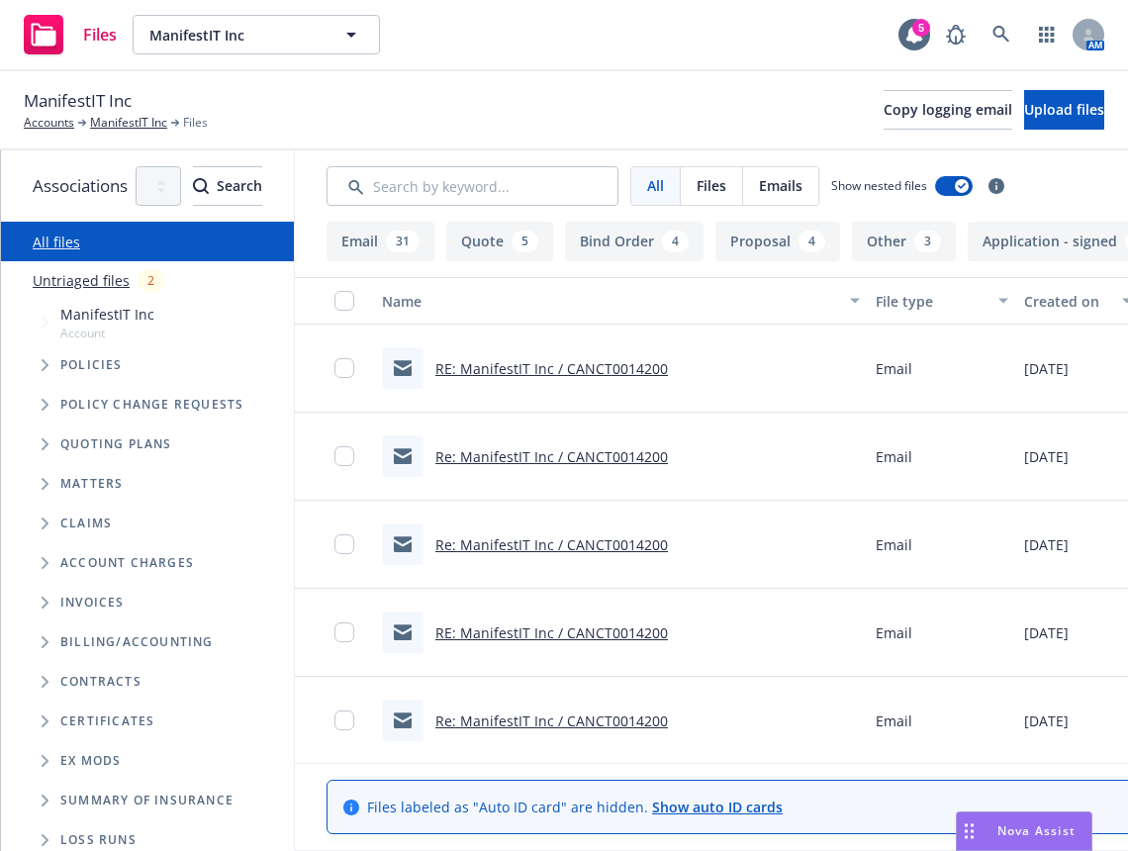
click at [673, 113] on div "ManifestIT Inc Accounts ManifestIT Inc Files Copy logging email Upload files" at bounding box center [564, 110] width 1080 height 44
click at [42, 361] on icon "Tree Example" at bounding box center [46, 365] width 8 height 12
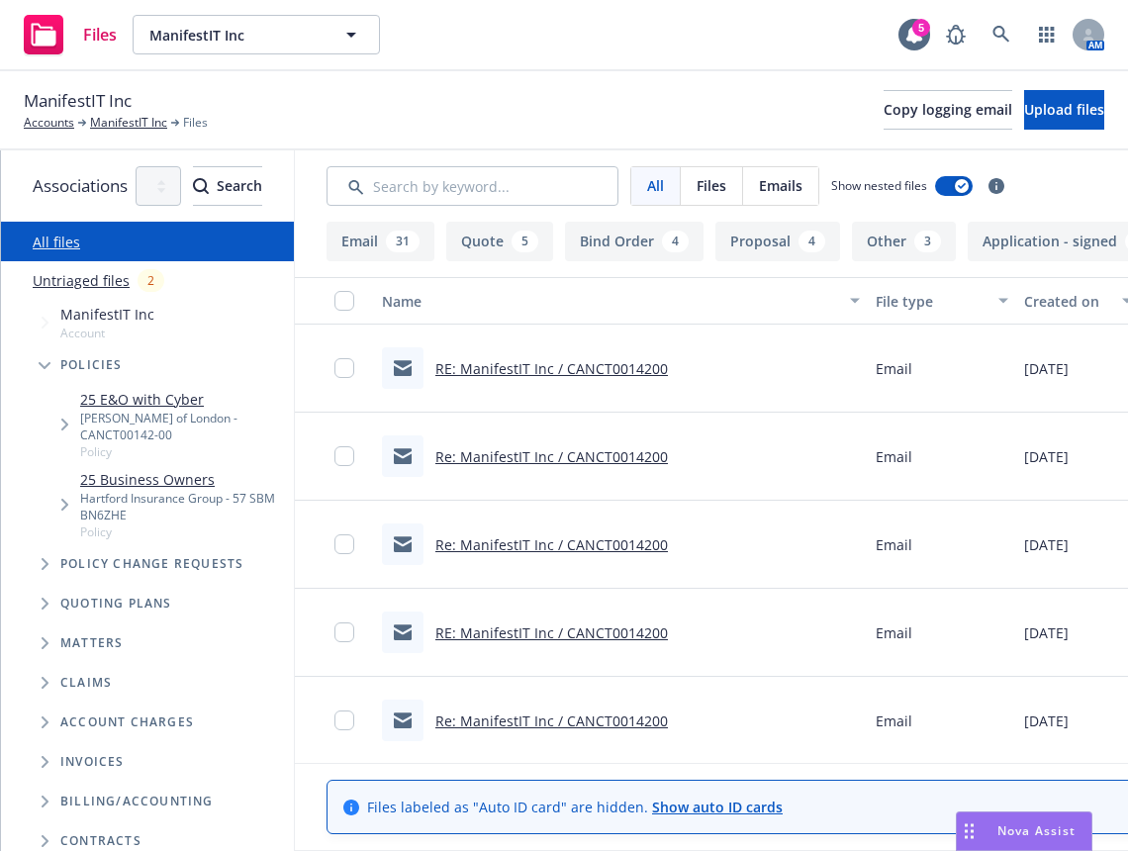
click at [69, 409] on span "Tree Example" at bounding box center [64, 425] width 32 height 32
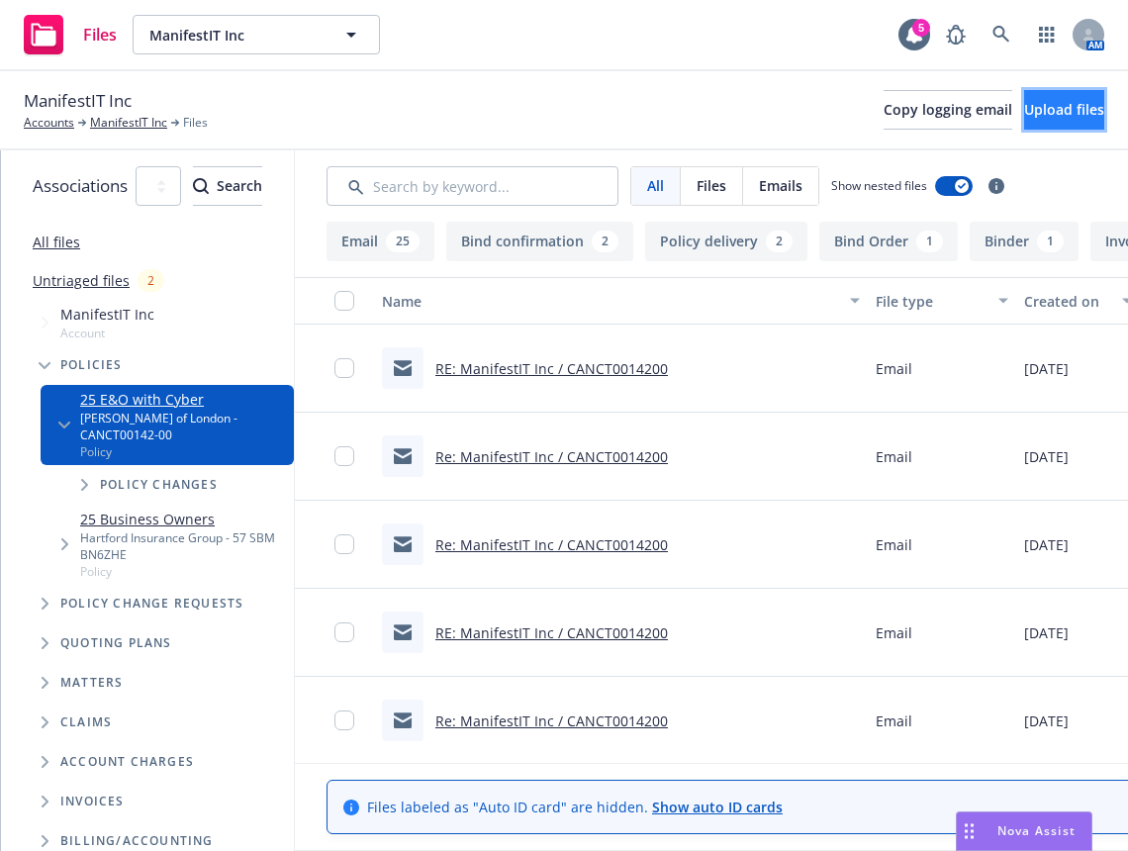
click at [1024, 111] on span "Upload files" at bounding box center [1064, 109] width 80 height 19
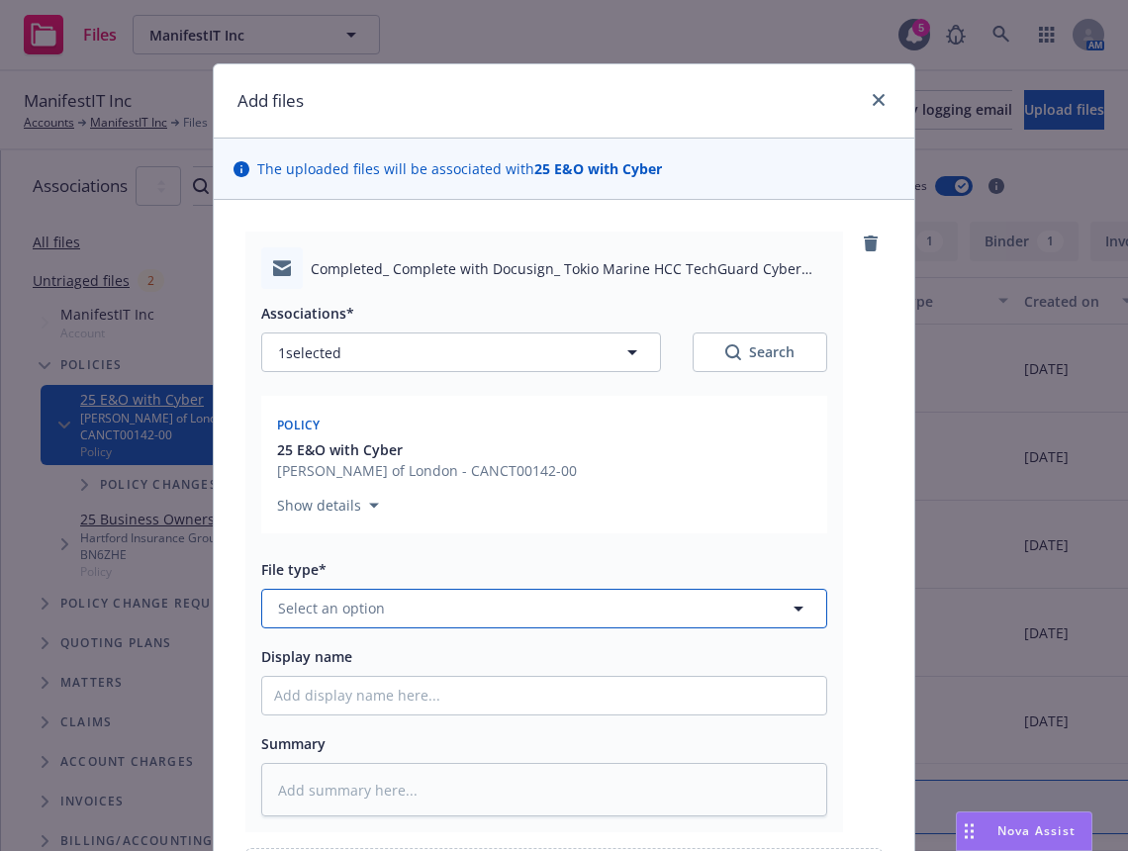
click at [441, 615] on button "Select an option" at bounding box center [544, 609] width 566 height 40
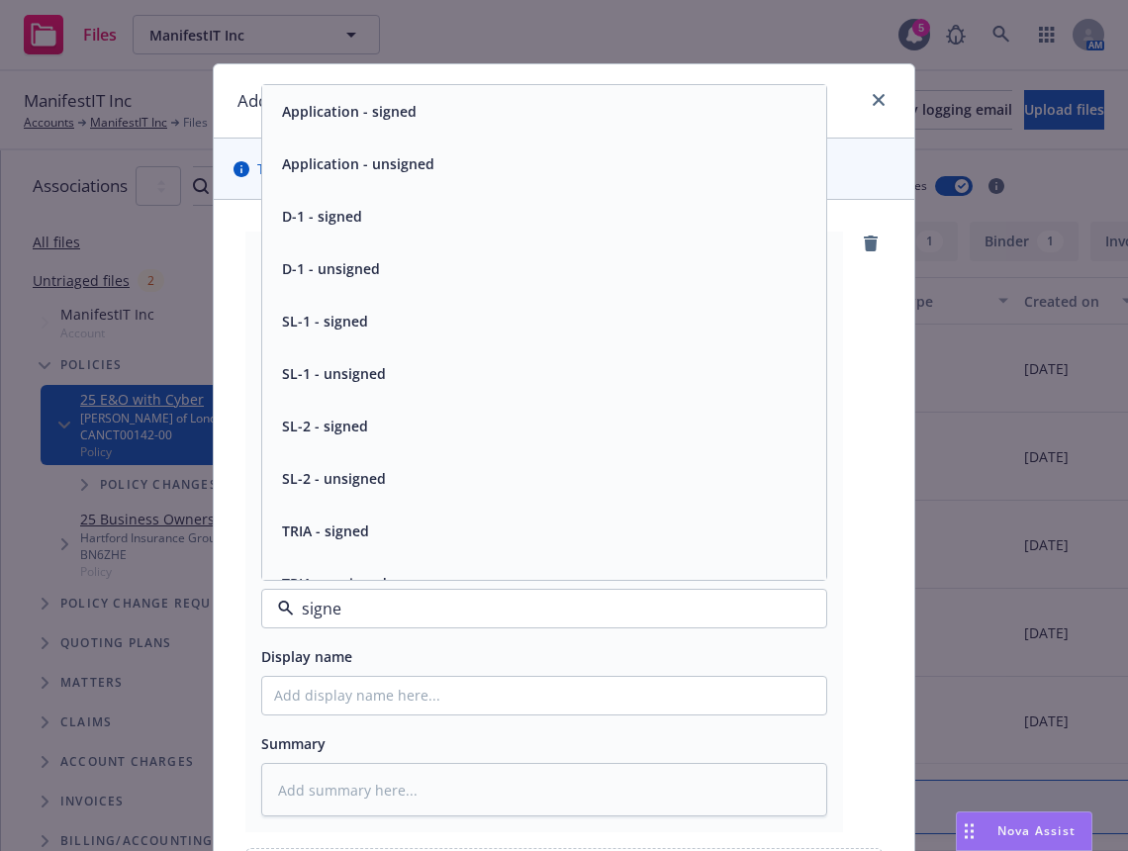
type input "signed"
drag, startPoint x: 373, startPoint y: 104, endPoint x: 362, endPoint y: 138, distance: 35.4
click at [373, 106] on span "Application - signed" at bounding box center [349, 111] width 135 height 21
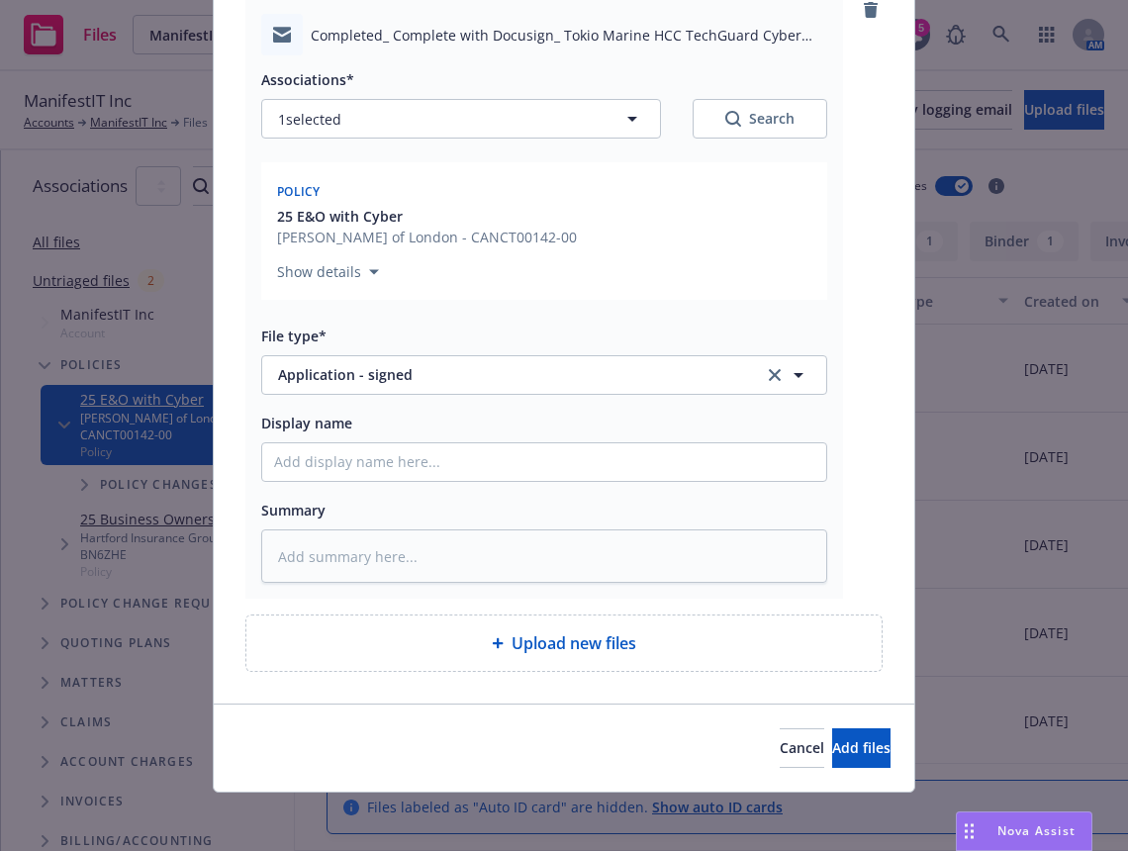
scroll to position [235, 0]
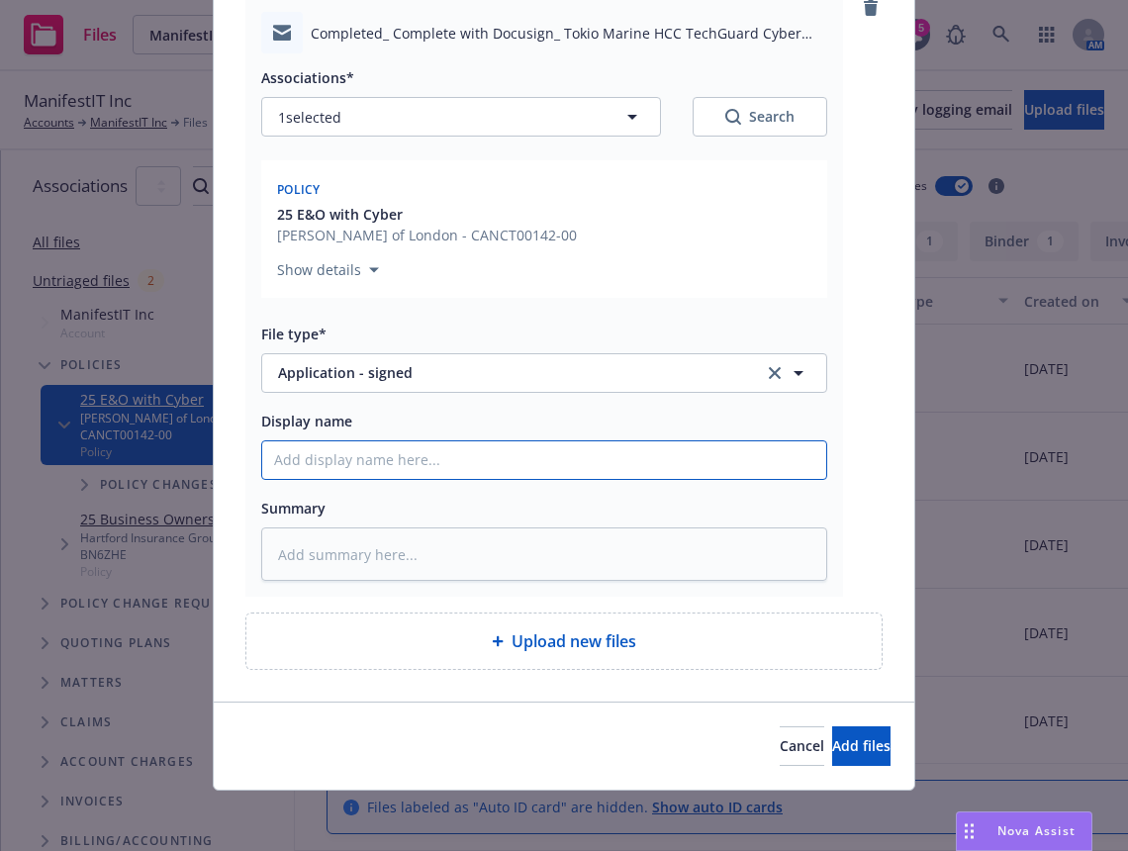
click at [720, 448] on input "Display name" at bounding box center [544, 460] width 564 height 38
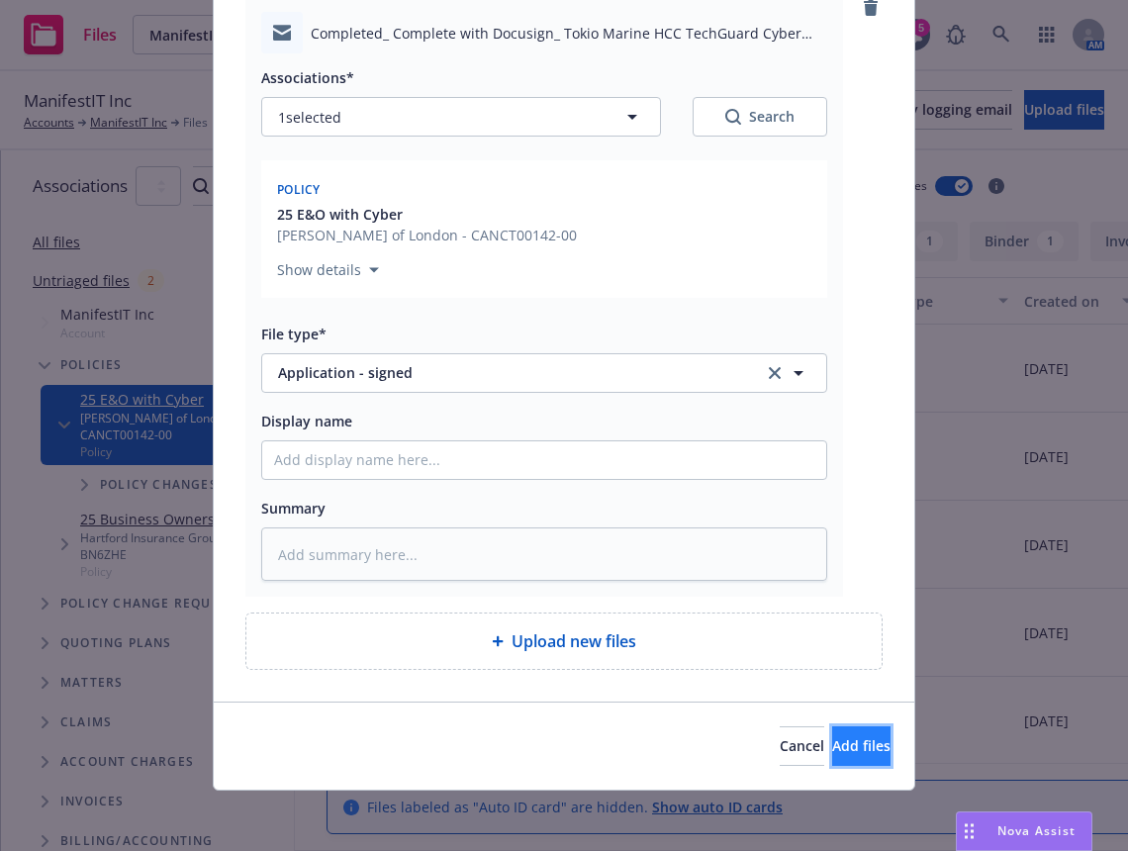
click at [832, 735] on button "Add files" at bounding box center [861, 746] width 58 height 40
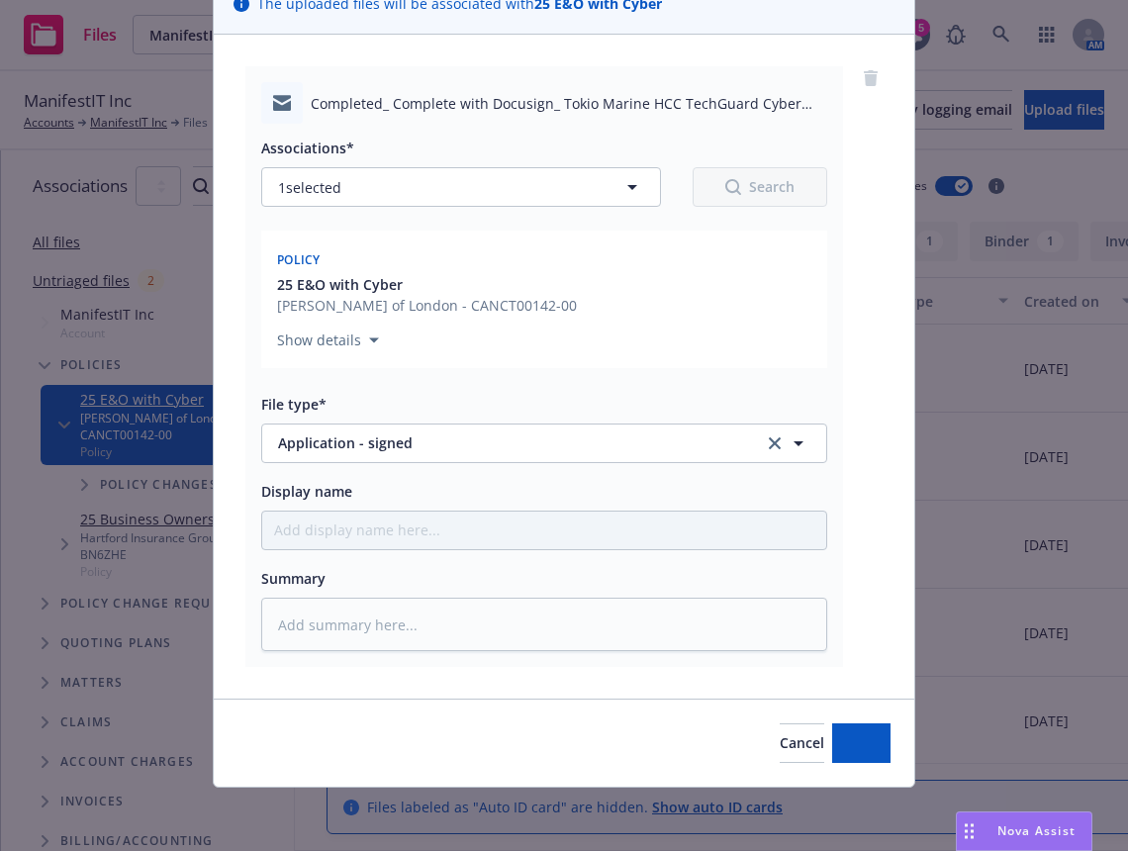
scroll to position [163, 0]
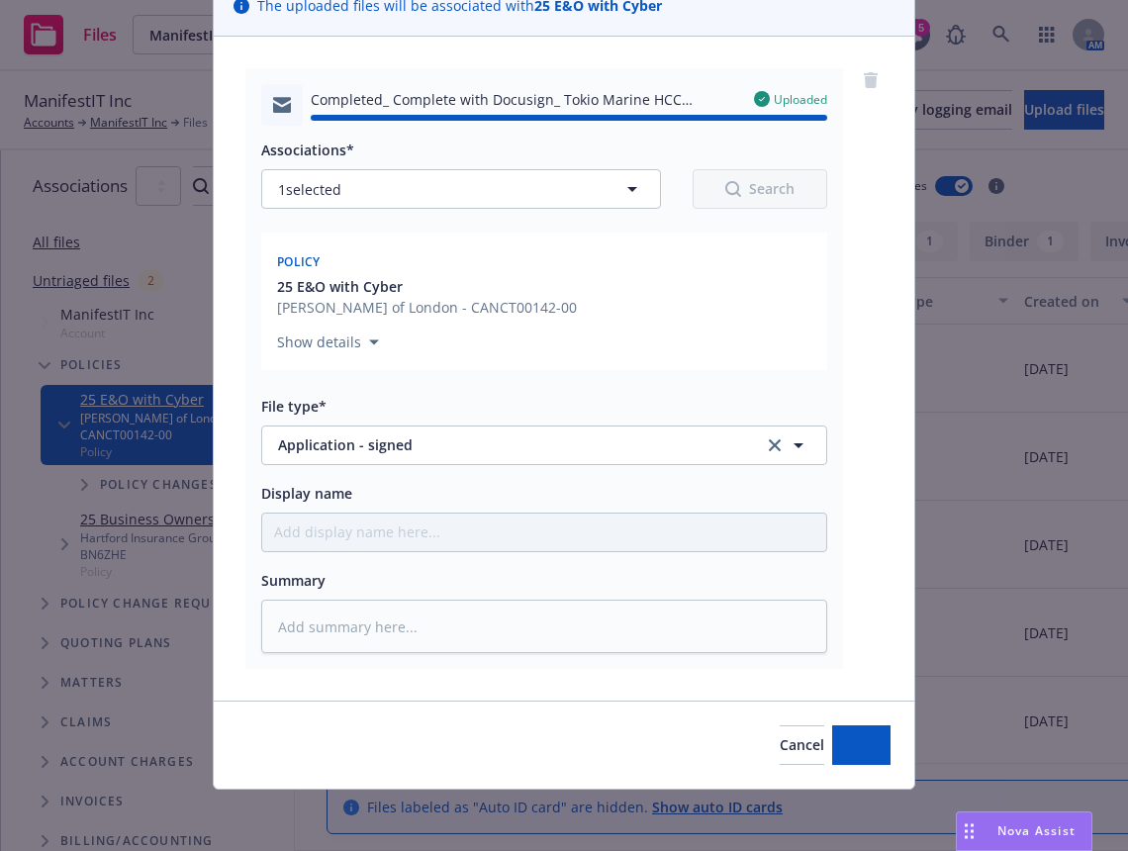
type textarea "x"
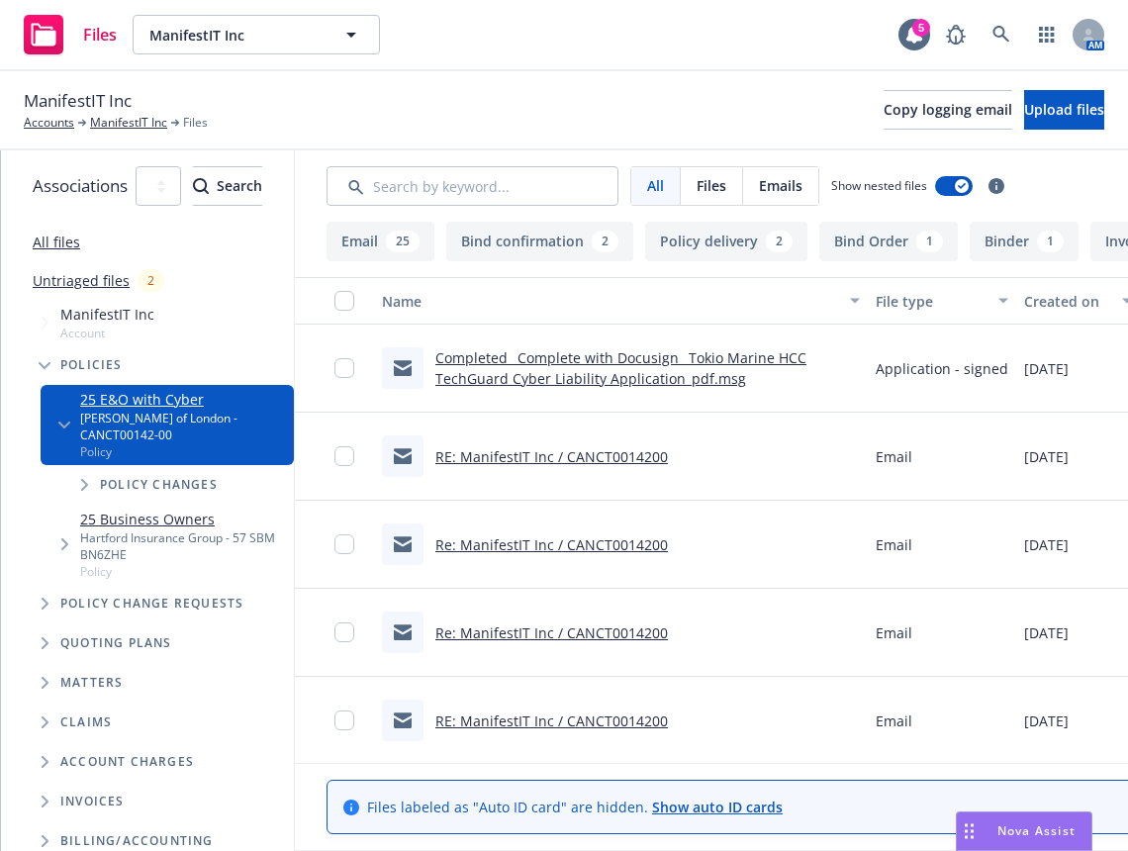
drag, startPoint x: 740, startPoint y: 41, endPoint x: 962, endPoint y: 42, distance: 221.6
click at [740, 41] on div "Files ManifestIT Inc ManifestIT Inc 5 AM" at bounding box center [564, 35] width 1128 height 71
click at [1002, 39] on icon at bounding box center [1001, 35] width 18 height 18
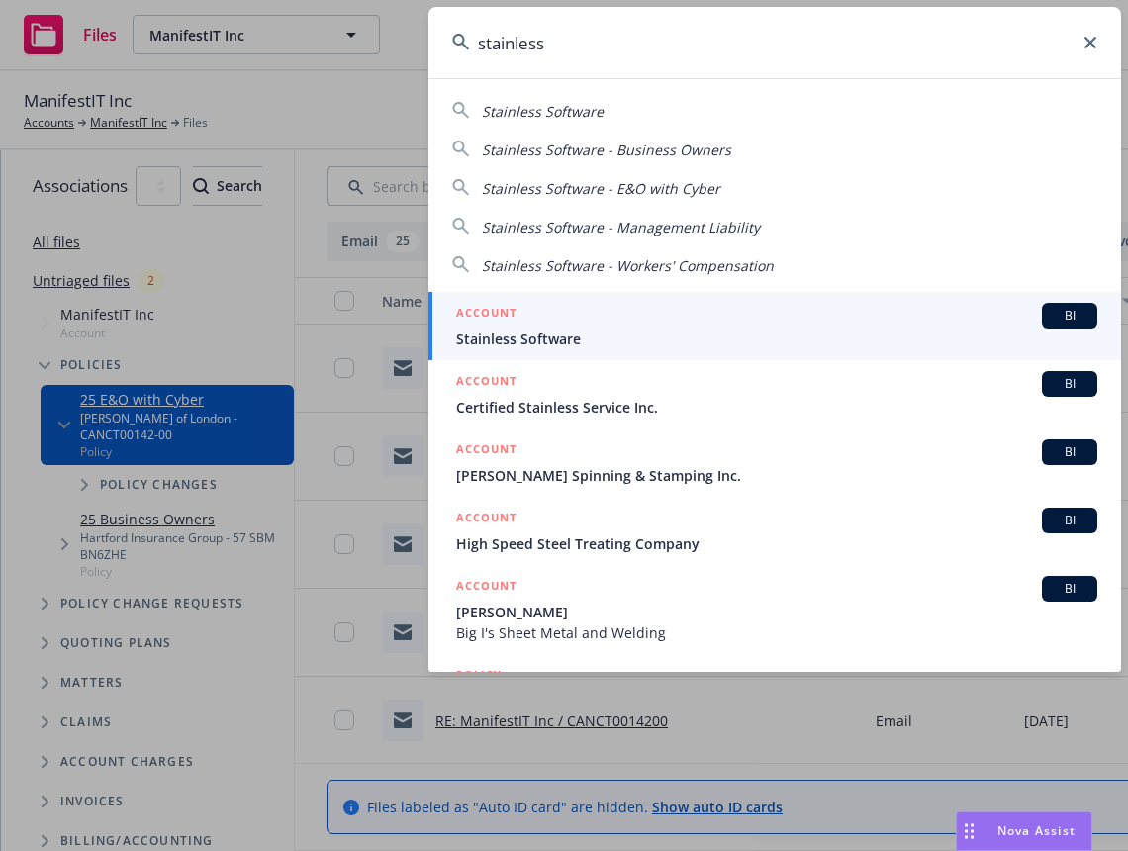
type input "stainless"
click at [653, 336] on span "Stainless Software" at bounding box center [776, 338] width 641 height 21
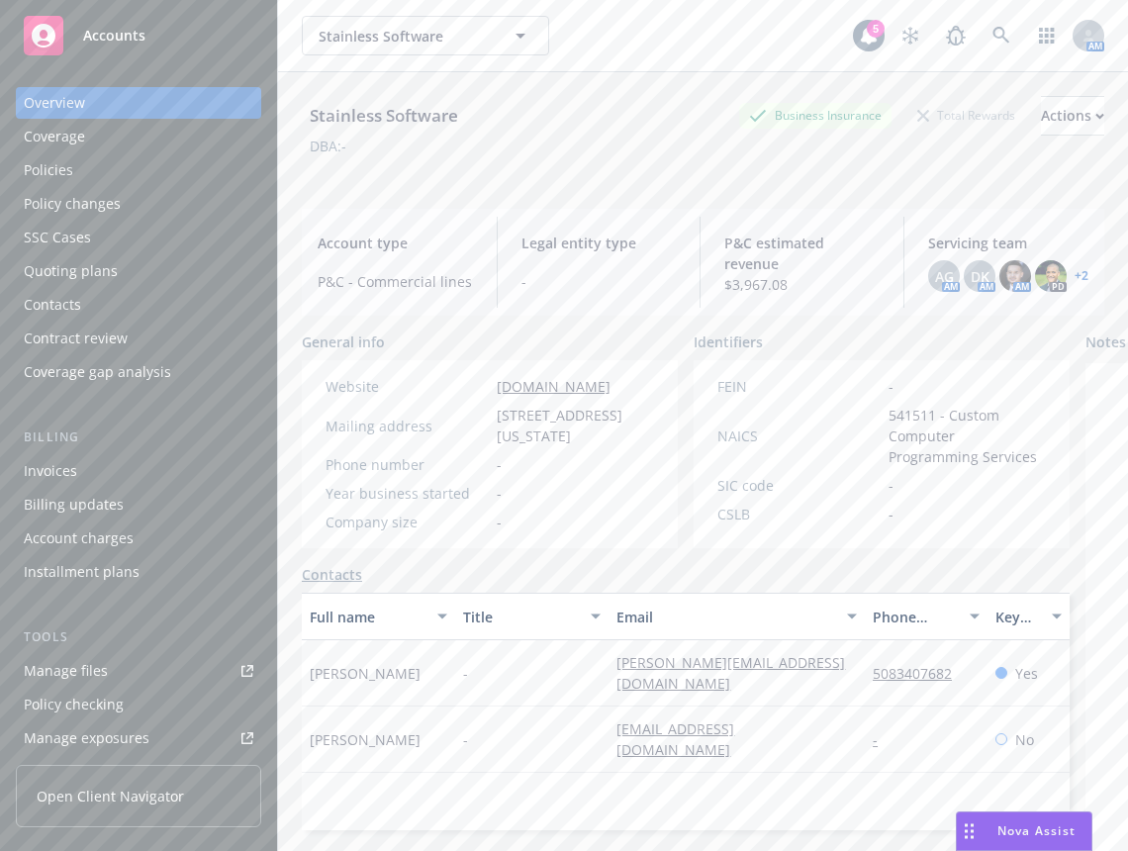
click at [139, 180] on div "Policies" at bounding box center [139, 170] width 230 height 32
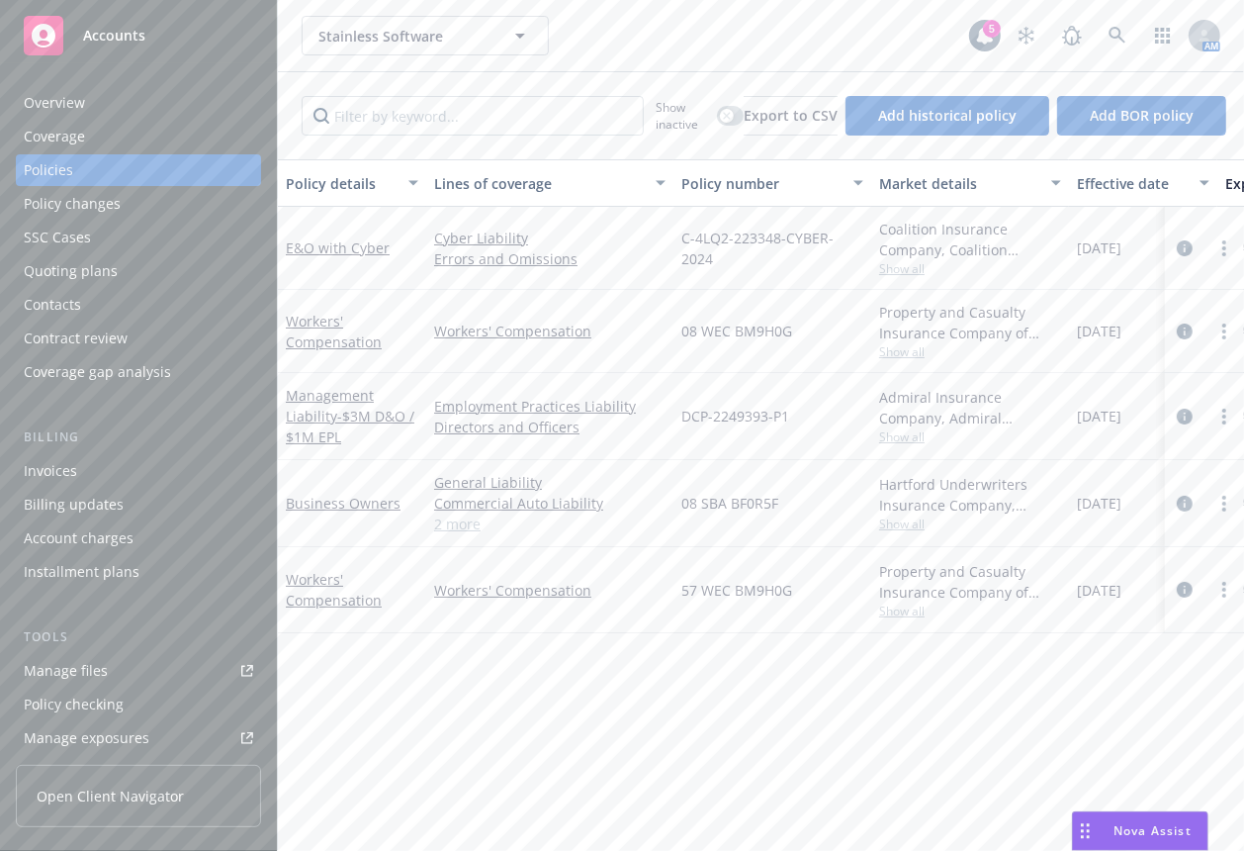
click at [758, 28] on div "Stainless Software Stainless Software" at bounding box center [636, 36] width 668 height 40
click at [807, 51] on div "Stainless Software Stainless Software" at bounding box center [636, 36] width 668 height 40
click at [1109, 30] on icon at bounding box center [1117, 35] width 17 height 17
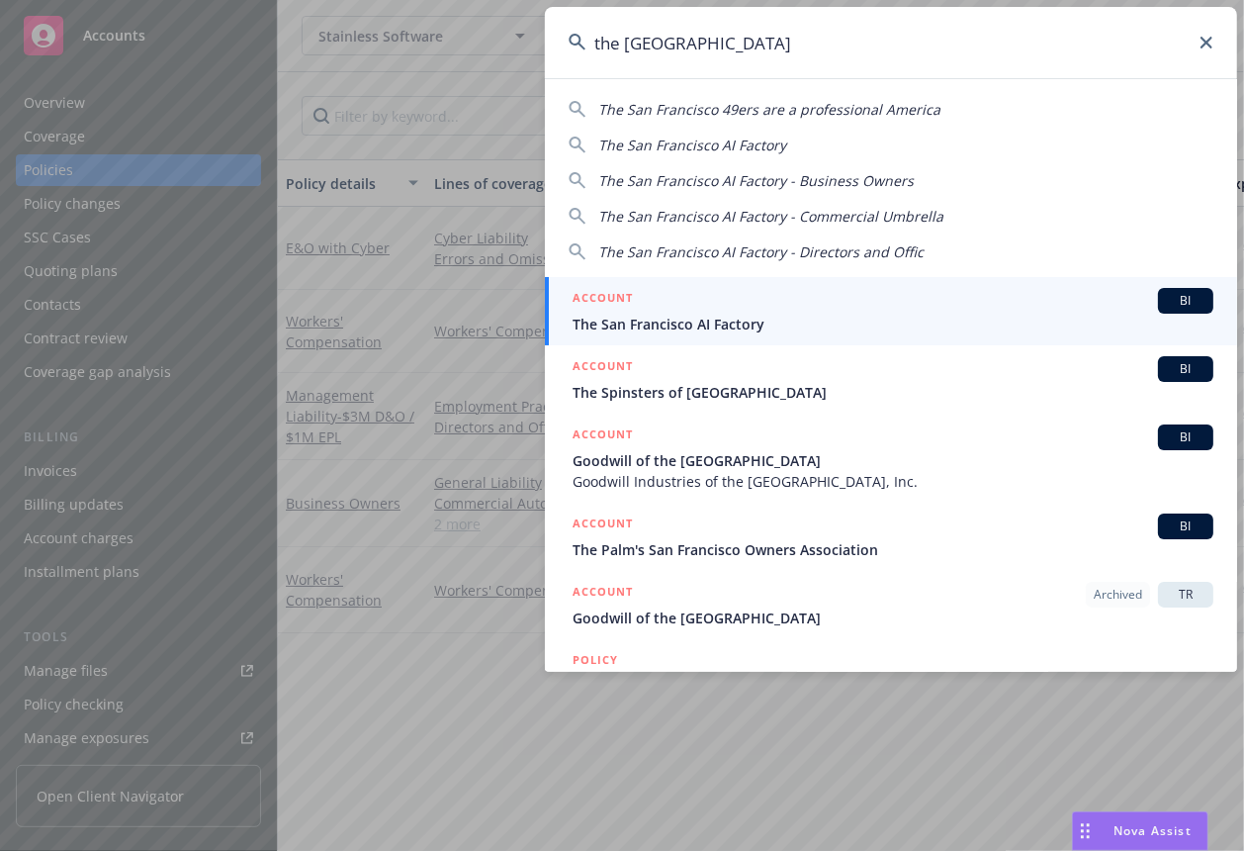
type input "the san francisco"
click at [743, 316] on span "The San Francisco AI Factory" at bounding box center [893, 324] width 641 height 21
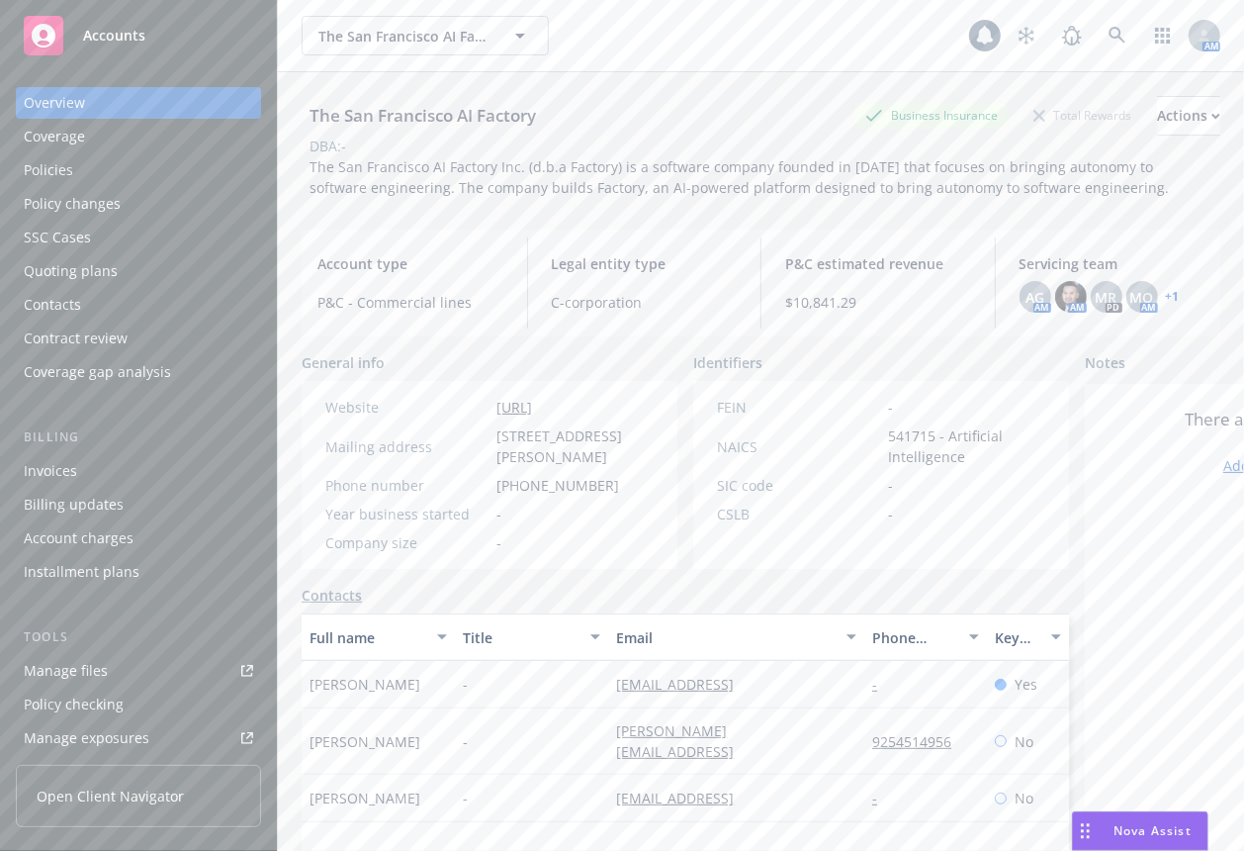
click at [125, 674] on link "Manage files" at bounding box center [138, 671] width 245 height 32
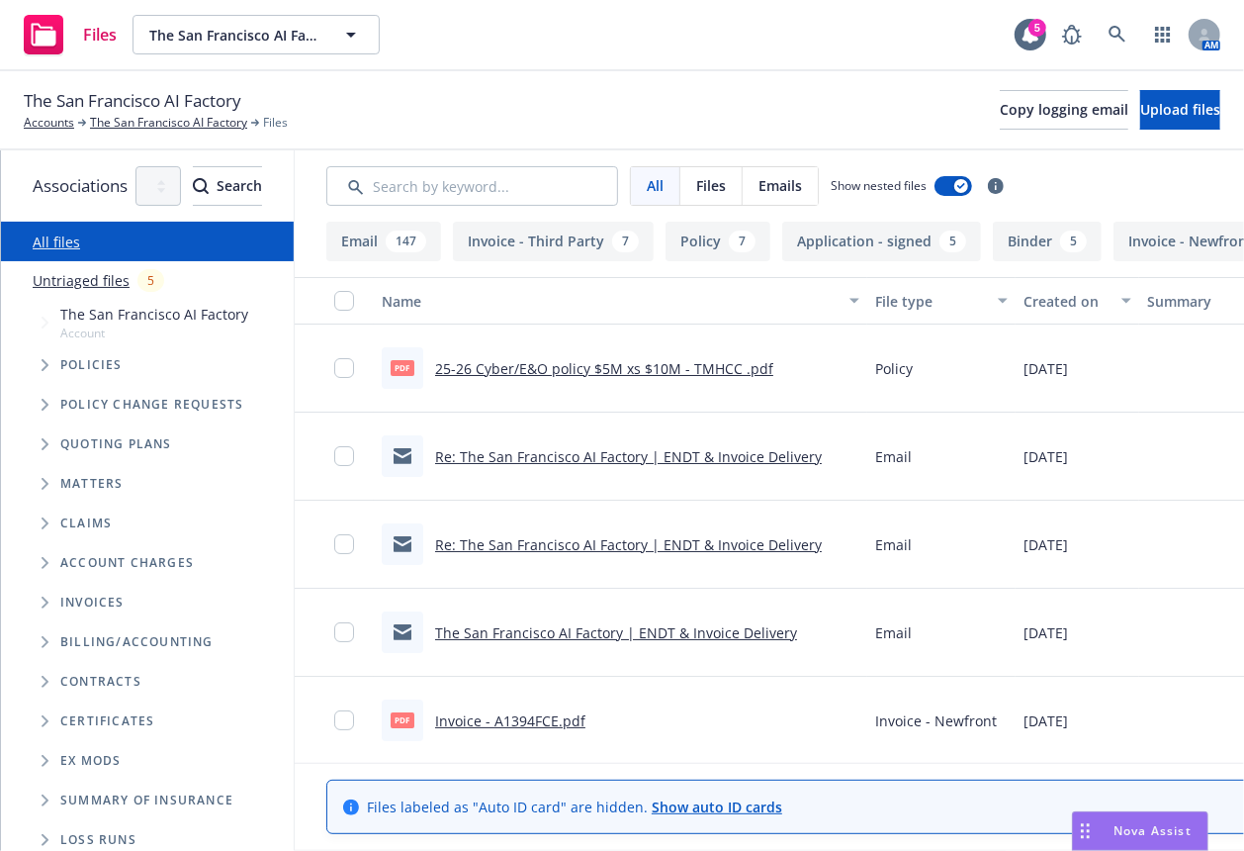
click at [714, 100] on div "The San Francisco AI Factory Accounts The San Francisco AI Factory Files Copy l…" at bounding box center [622, 110] width 1197 height 44
click at [1114, 26] on icon at bounding box center [1118, 35] width 18 height 18
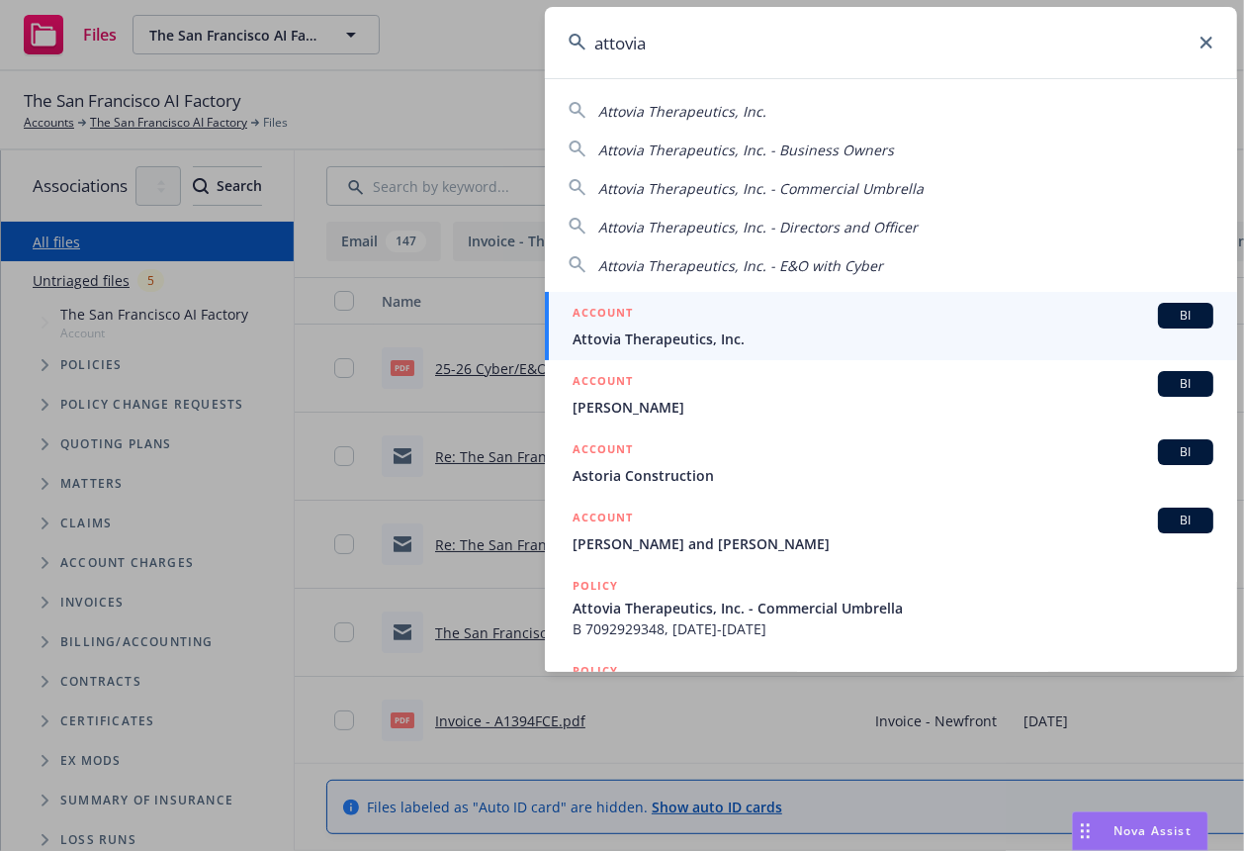
type input "attovia"
click at [700, 339] on span "Attovia Therapeutics, Inc." at bounding box center [893, 338] width 641 height 21
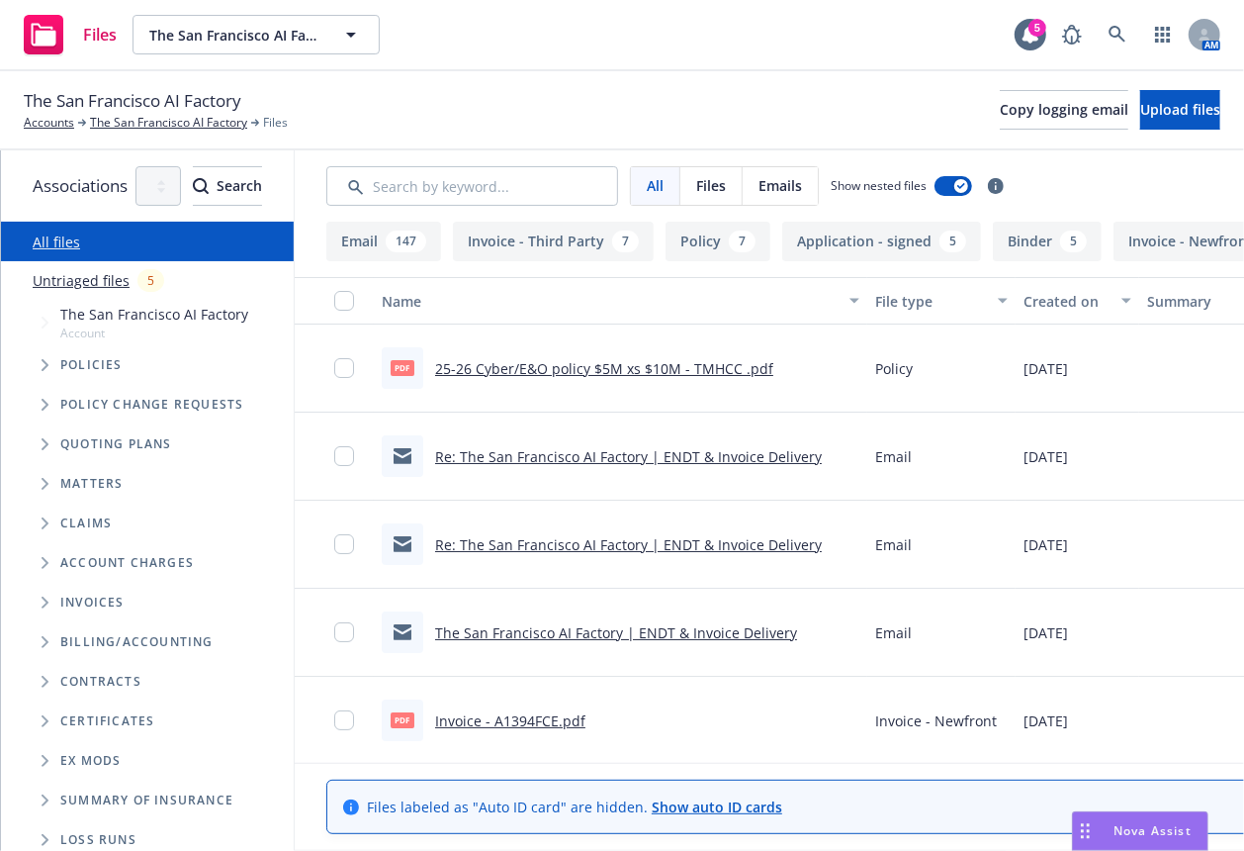
click at [601, 67] on div "Files The San Francisco AI Factory The [GEOGRAPHIC_DATA] AI Factory 5 AM" at bounding box center [622, 35] width 1244 height 71
click at [46, 351] on span "Tree Example" at bounding box center [45, 365] width 32 height 32
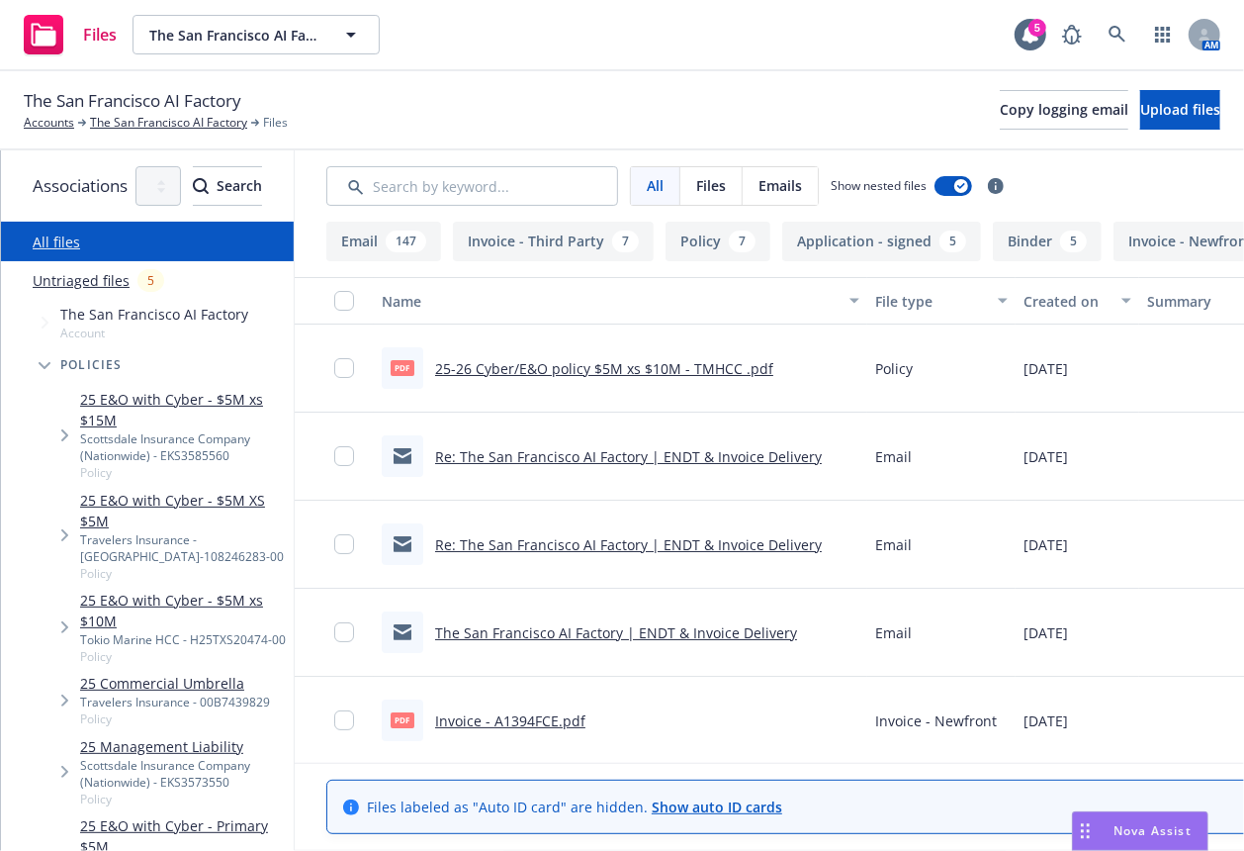
click at [603, 104] on div "The San Francisco AI Factory Accounts The San Francisco AI Factory Files Copy l…" at bounding box center [622, 110] width 1197 height 44
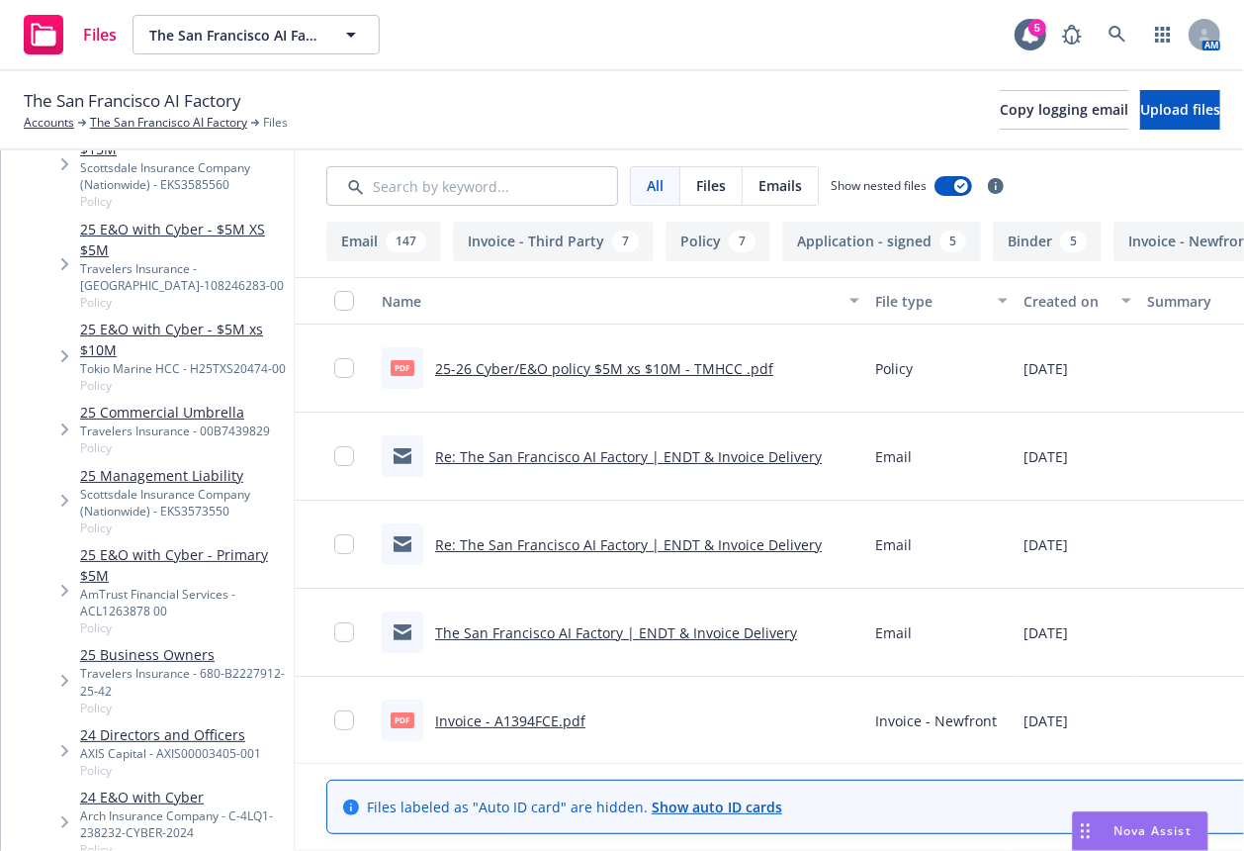
scroll to position [269, 0]
click at [180, 788] on link "24 E&O with Cyber" at bounding box center [183, 798] width 206 height 21
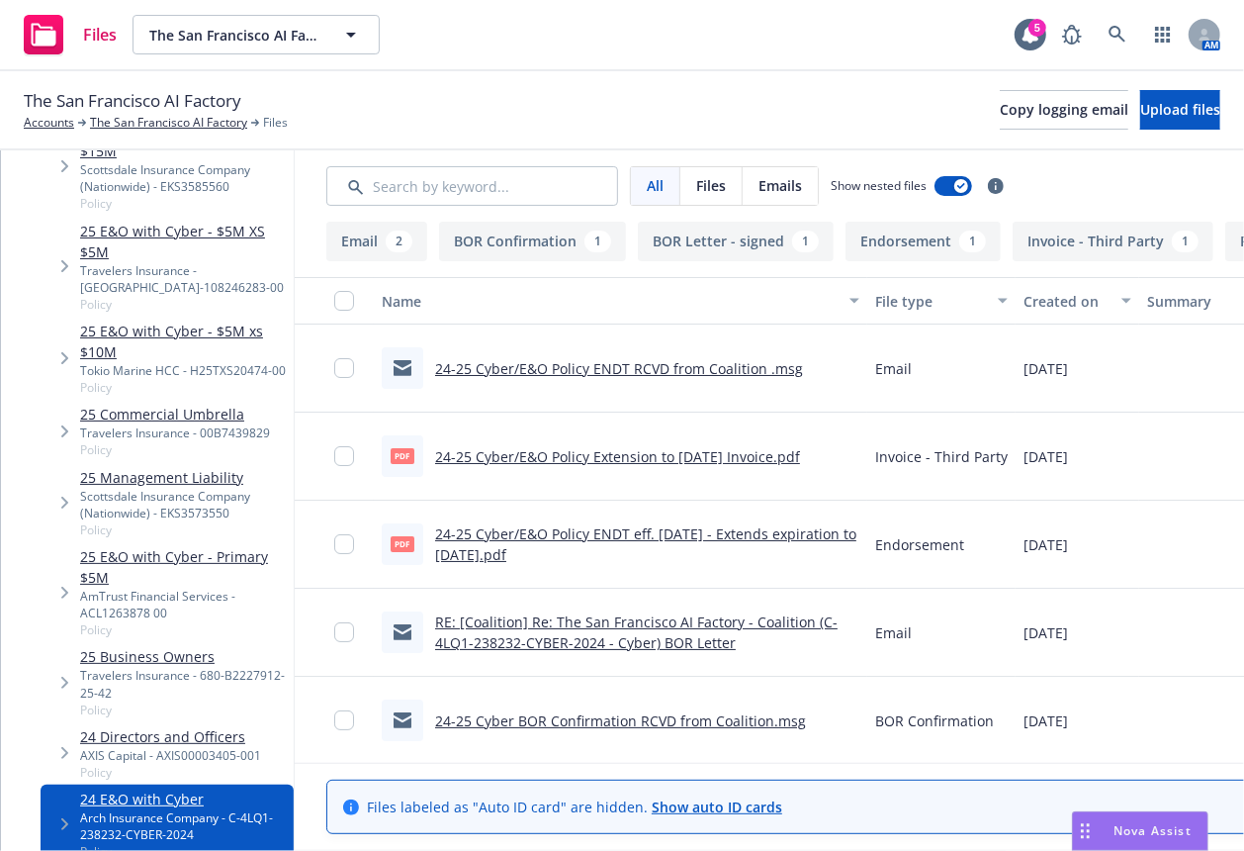
click at [669, 533] on link "24-25 Cyber/E&O Policy ENDT eff. [DATE] - Extends expiration to [DATE].pdf" at bounding box center [645, 544] width 421 height 40
